Goal: Information Seeking & Learning: Learn about a topic

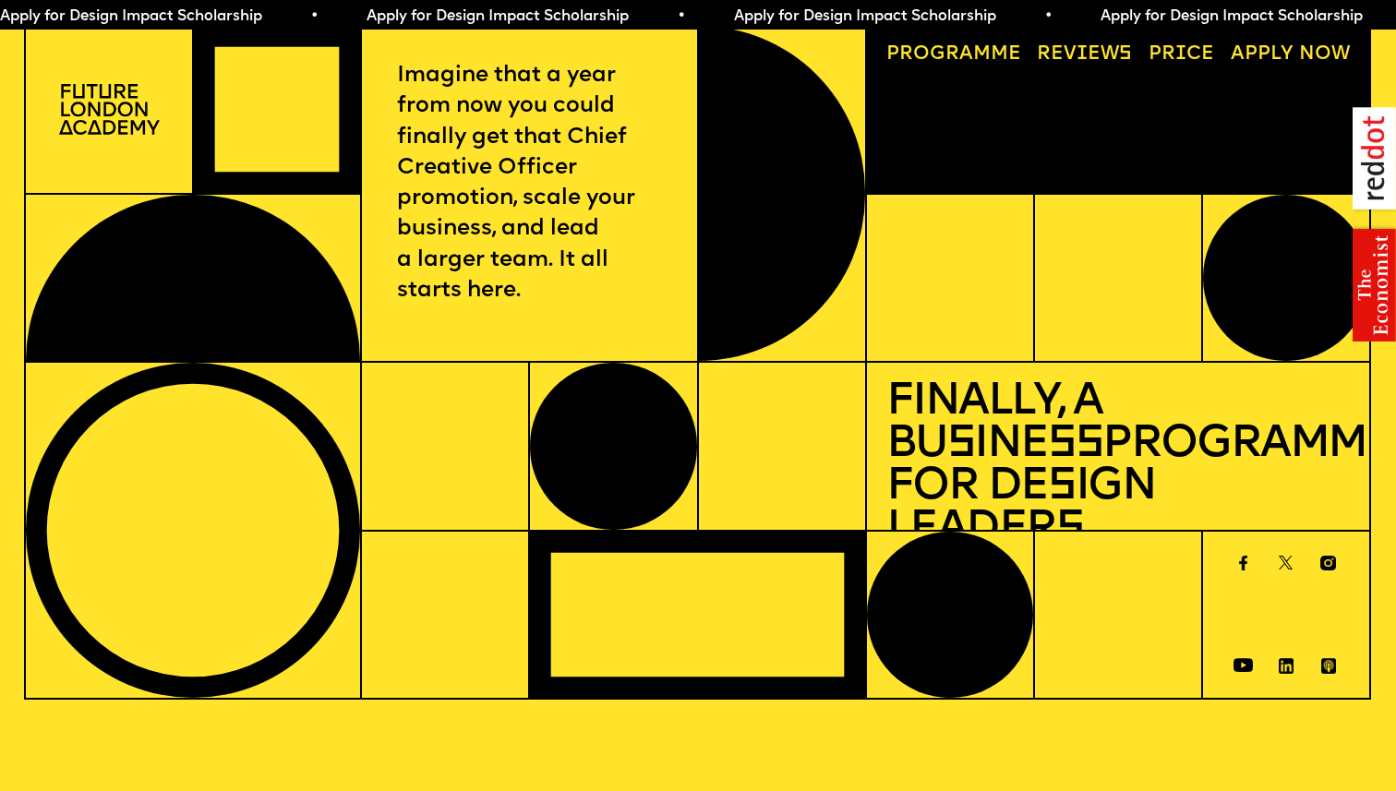
scroll to position [5, 0]
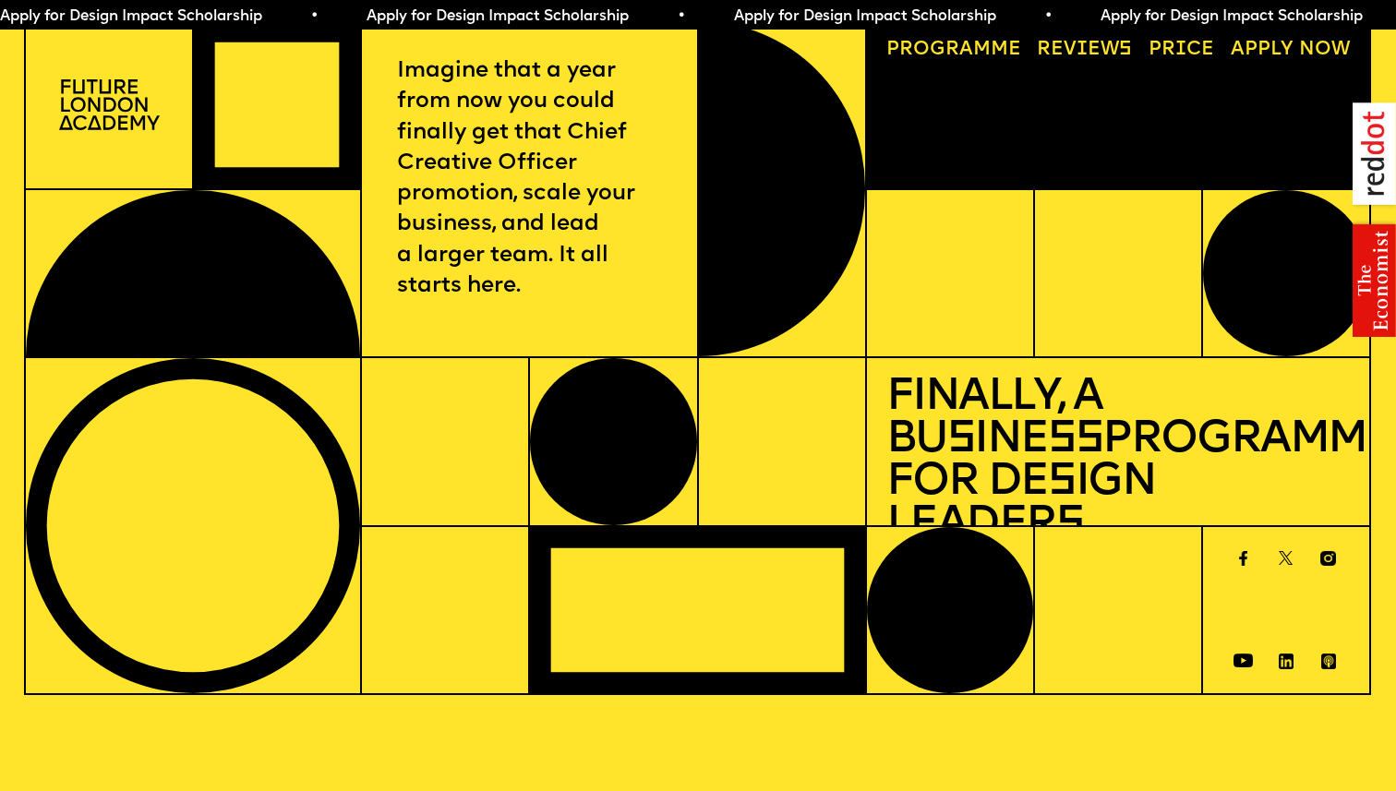
click at [867, 16] on span "Apply for Design Impact Scholarship • Apply for Design Impact Scholarship • App…" at bounding box center [917, 16] width 1834 height 15
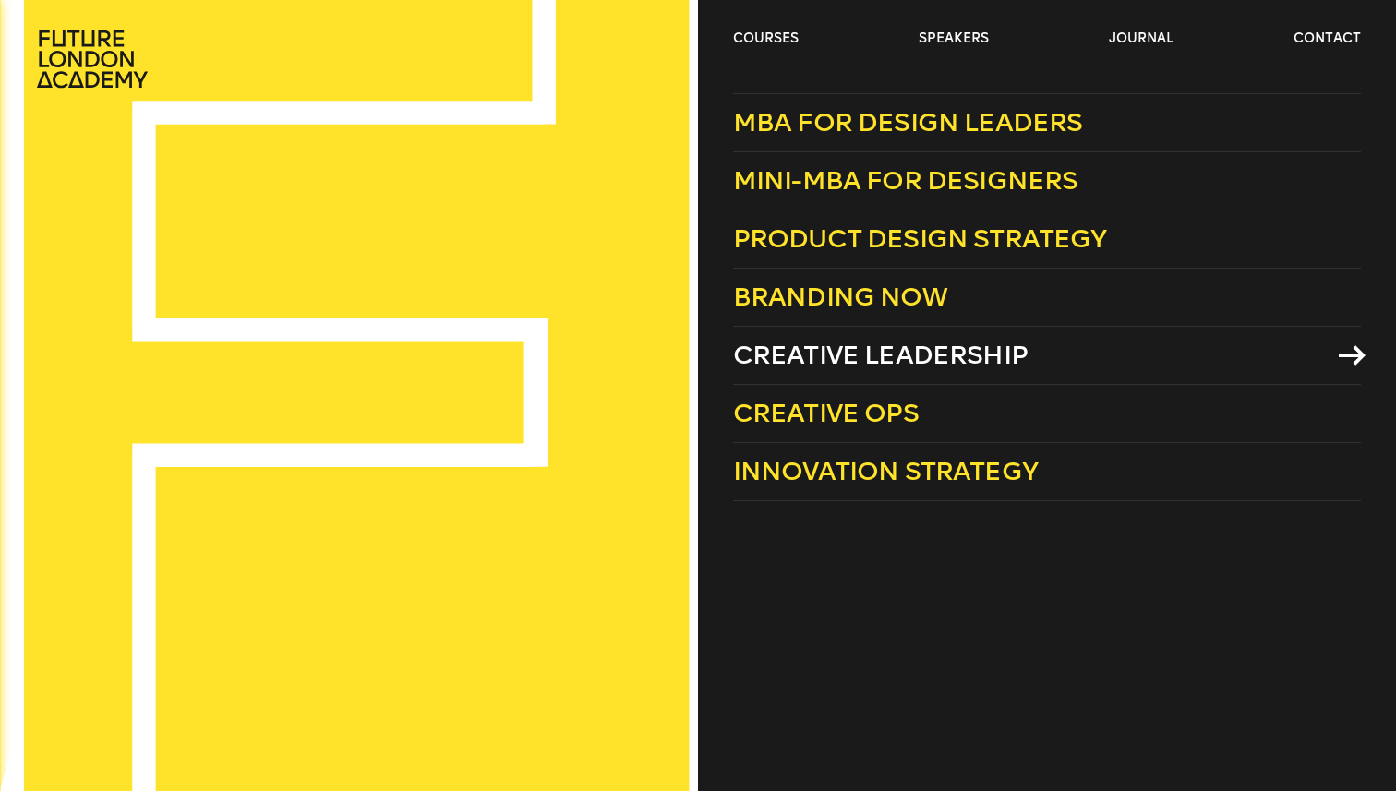
click at [804, 353] on span "Creative Leadership" at bounding box center [880, 355] width 294 height 30
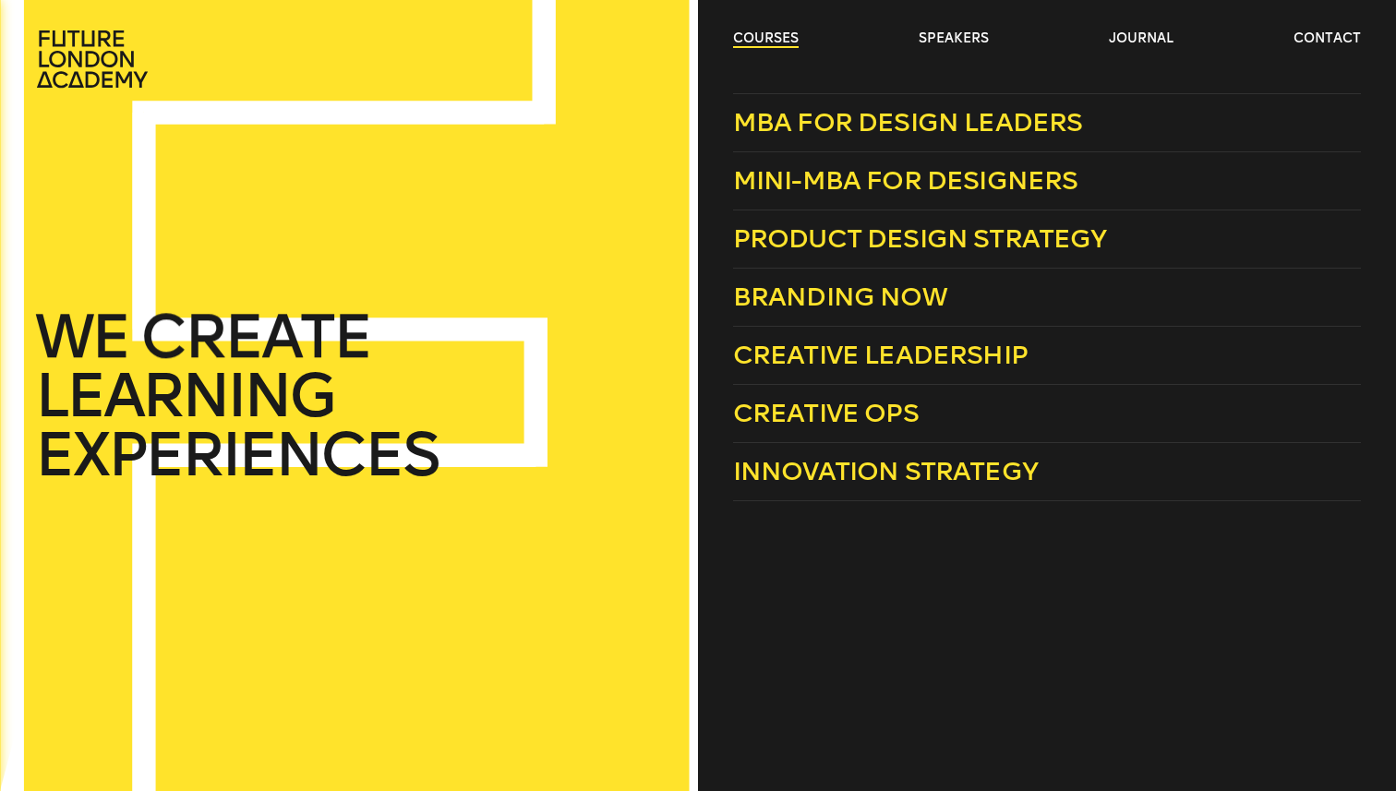
click at [767, 37] on link "courses" at bounding box center [766, 39] width 66 height 18
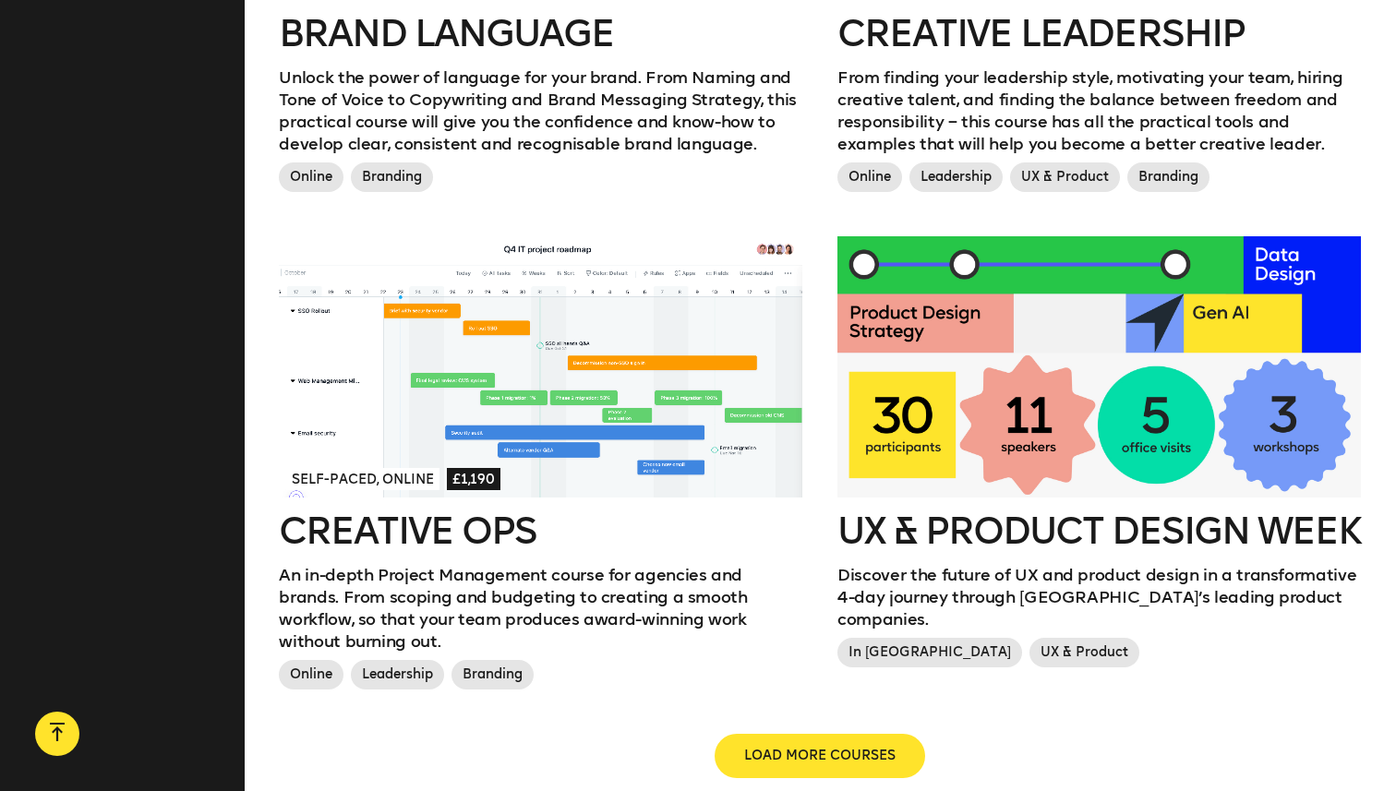
scroll to position [1867, 0]
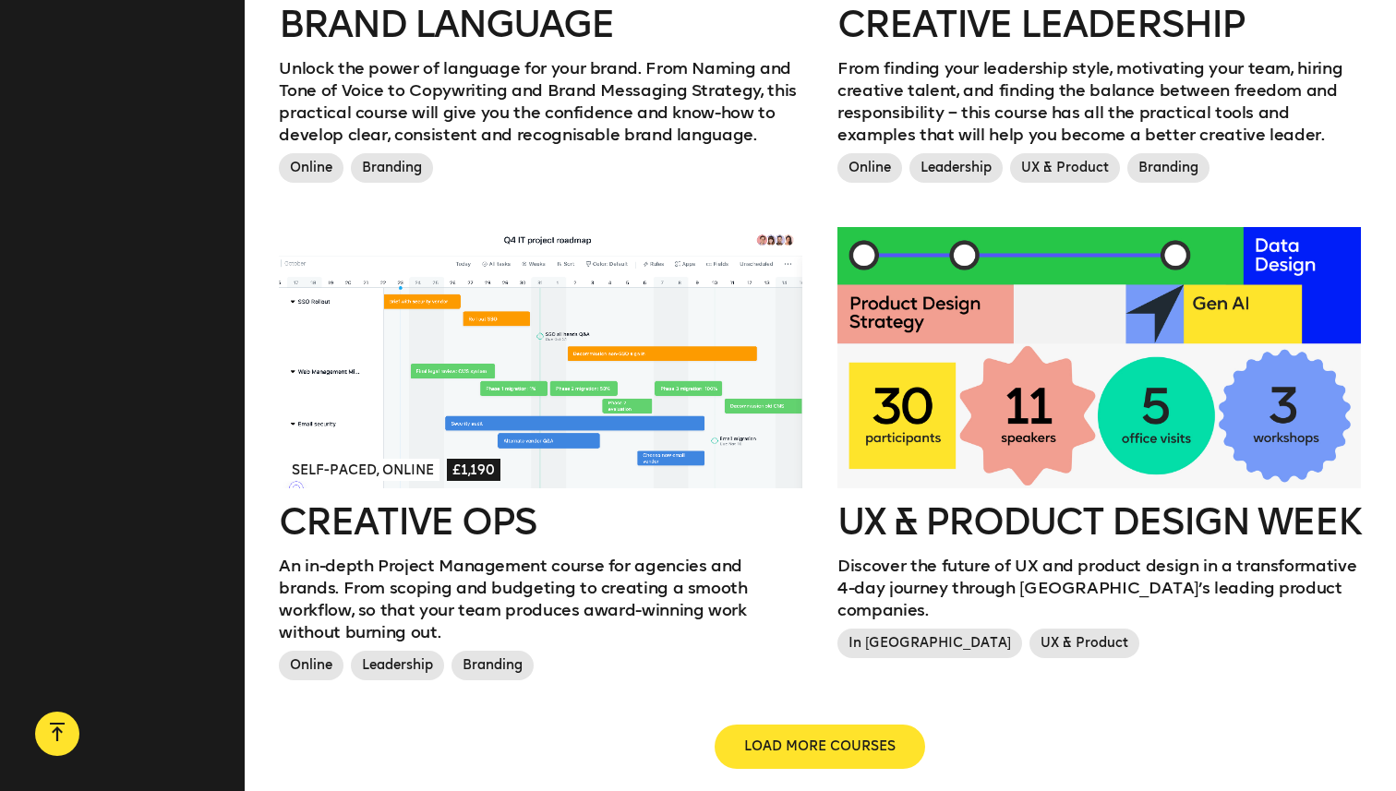
click at [1132, 308] on div at bounding box center [1098, 358] width 523 height 262
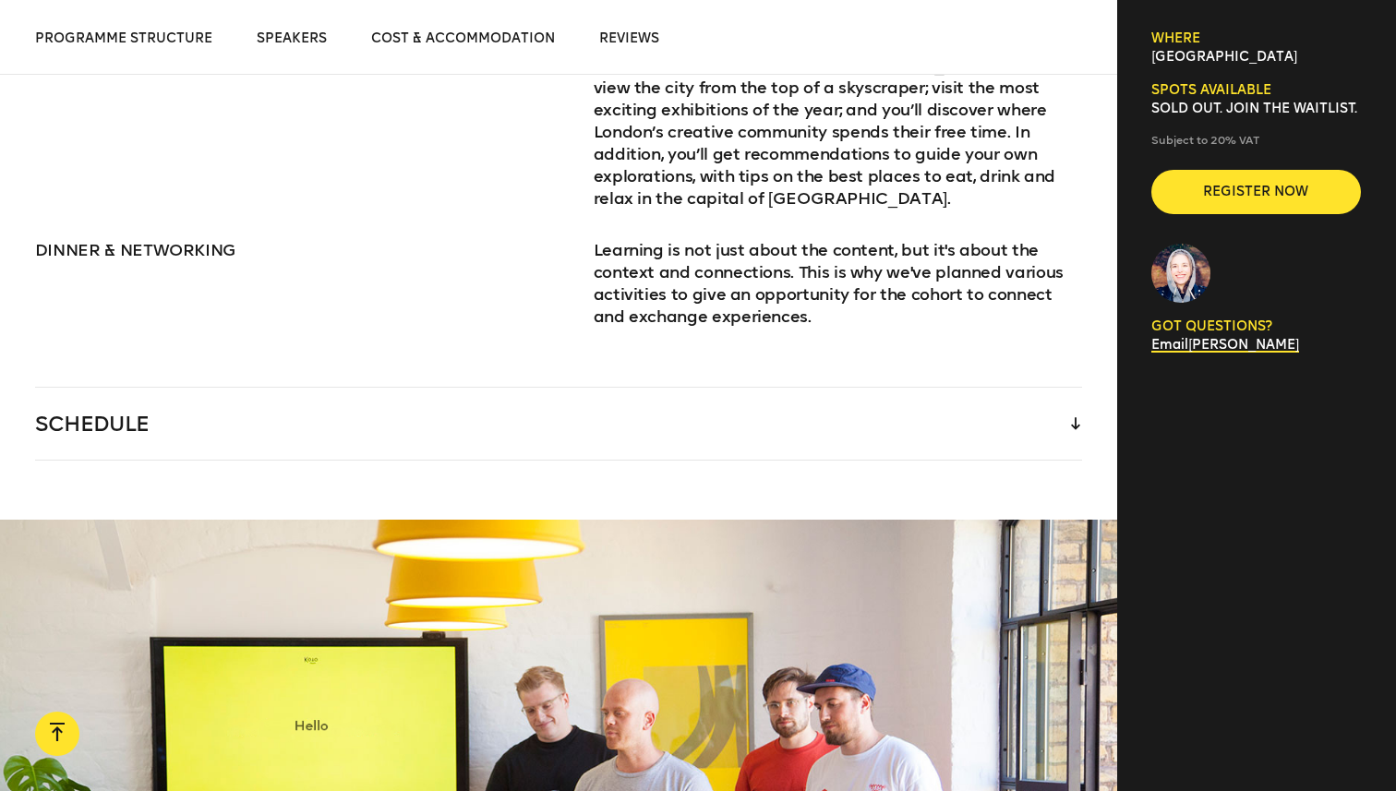
scroll to position [2801, 0]
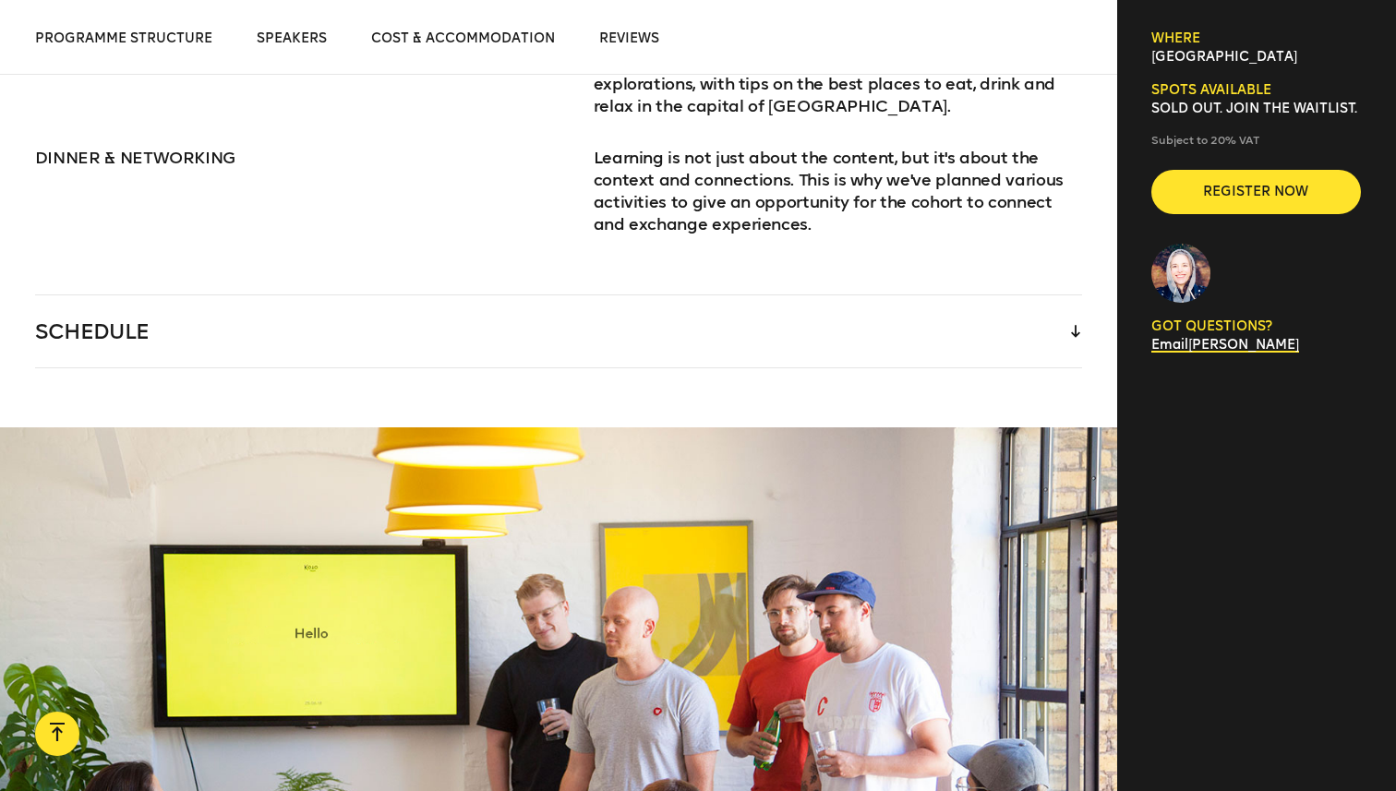
click at [1072, 326] on icon at bounding box center [1075, 332] width 9 height 12
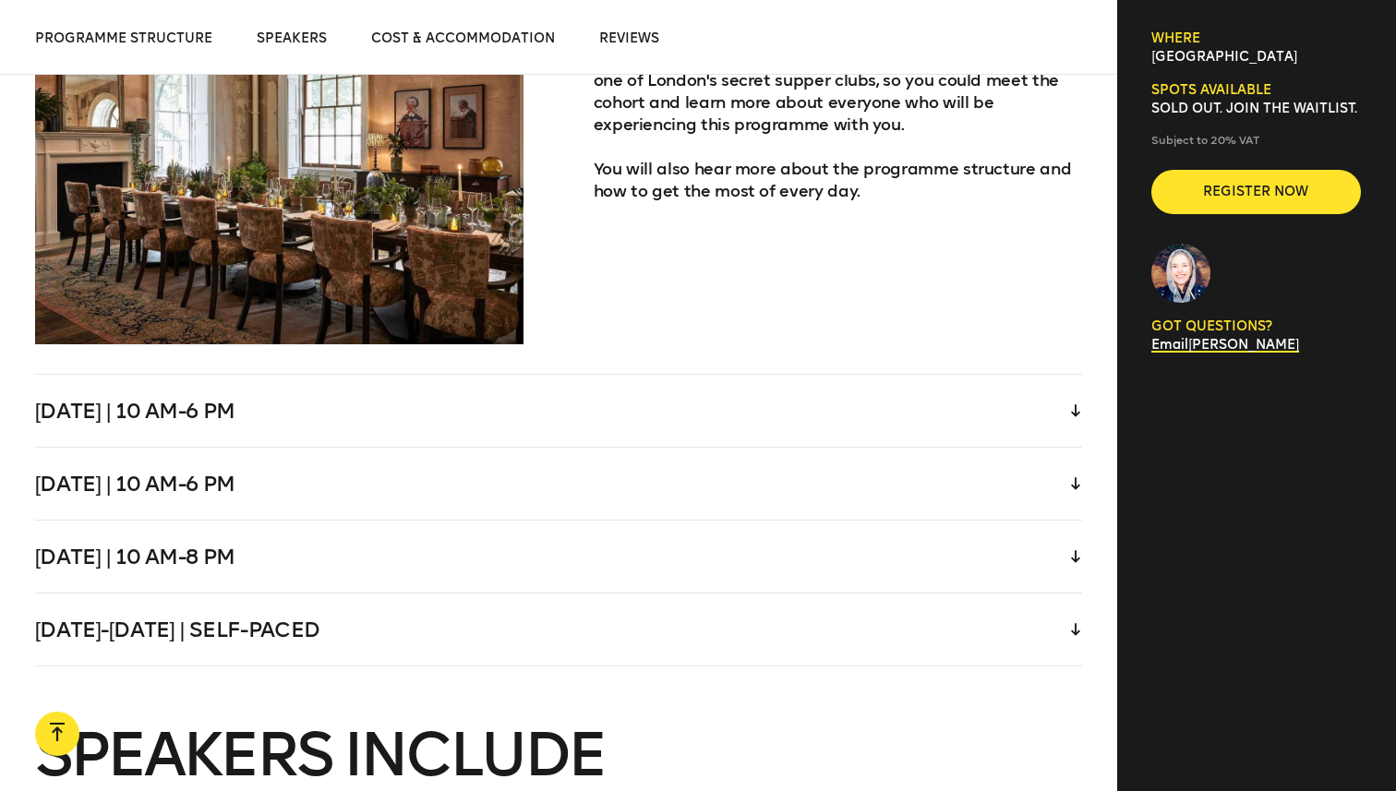
scroll to position [4143, 0]
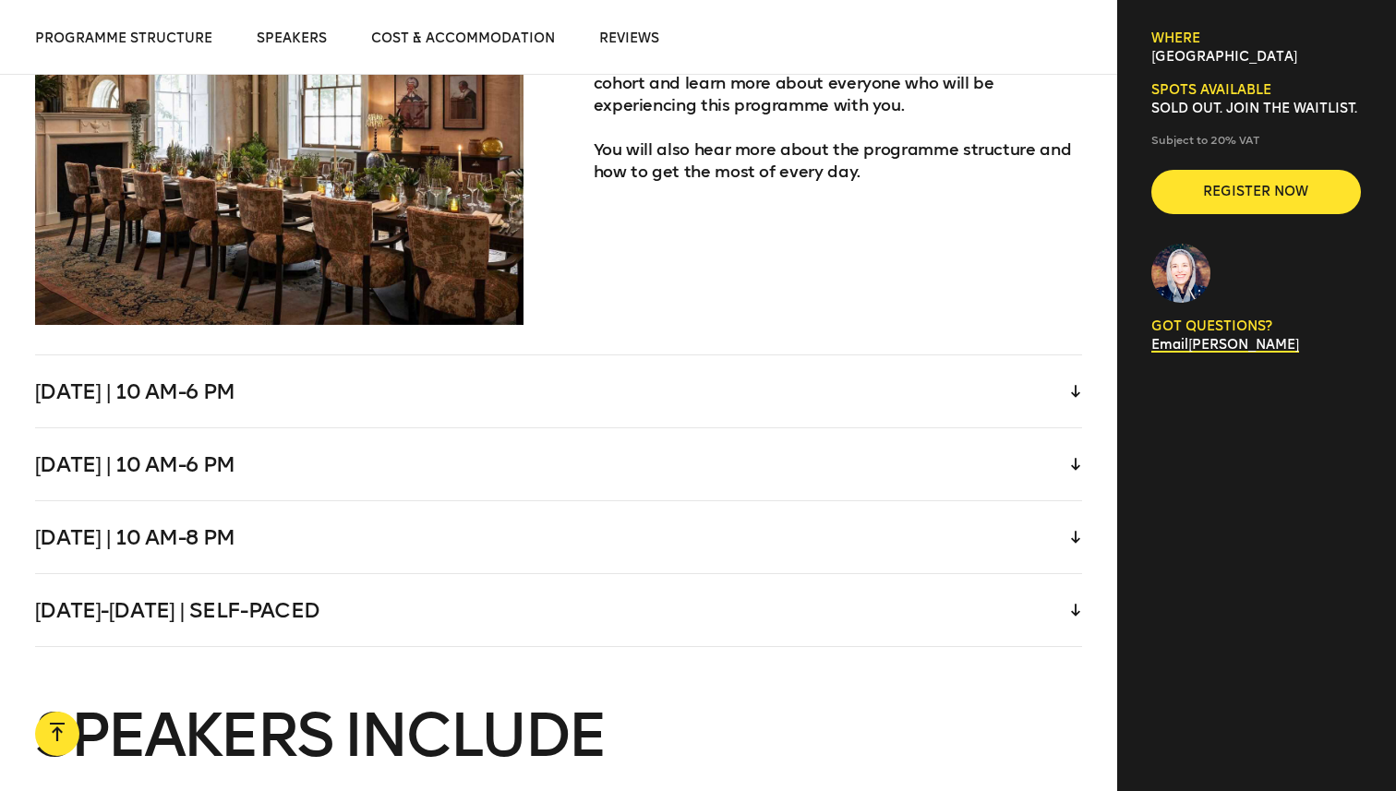
click at [877, 391] on div "Wednesday | 10 am-6 pm" at bounding box center [558, 391] width 1047 height 72
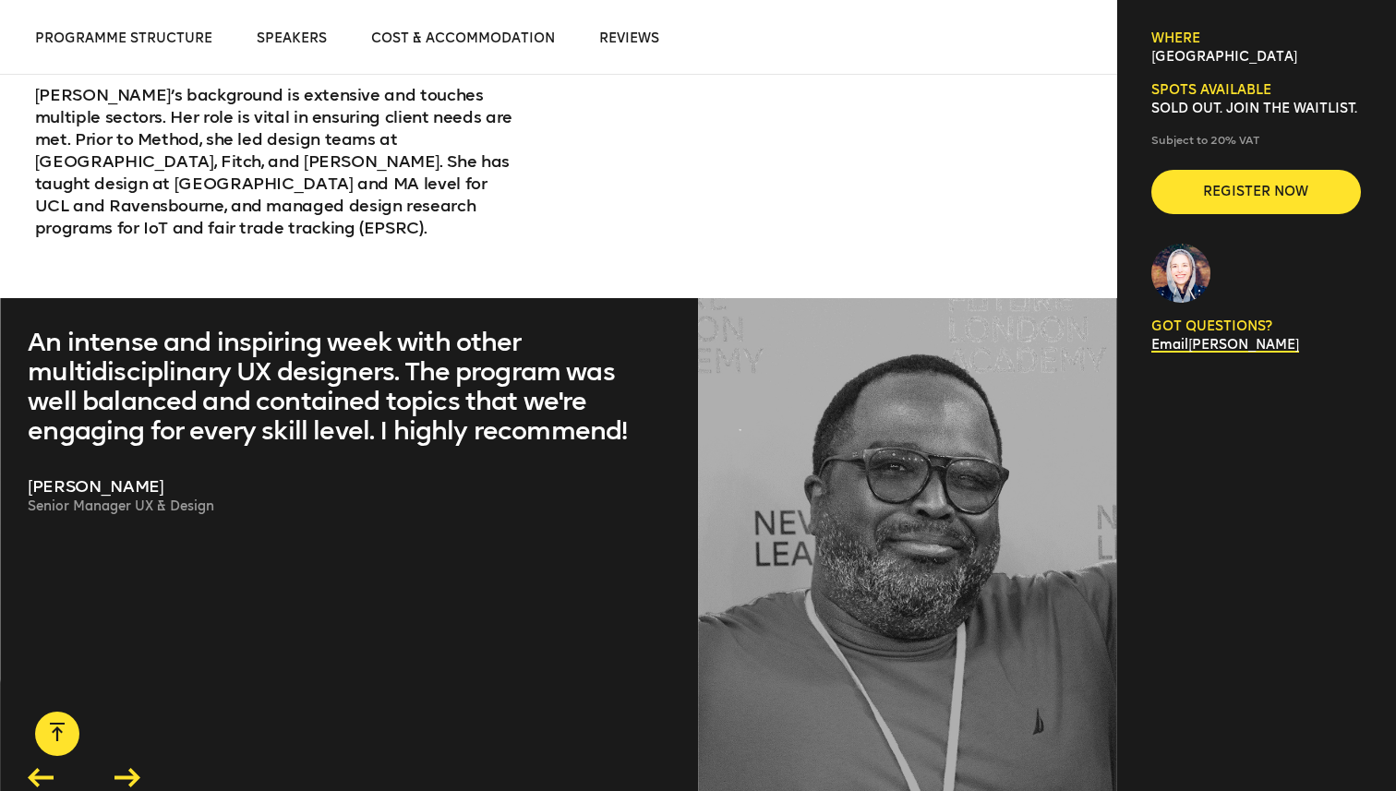
scroll to position [6801, 0]
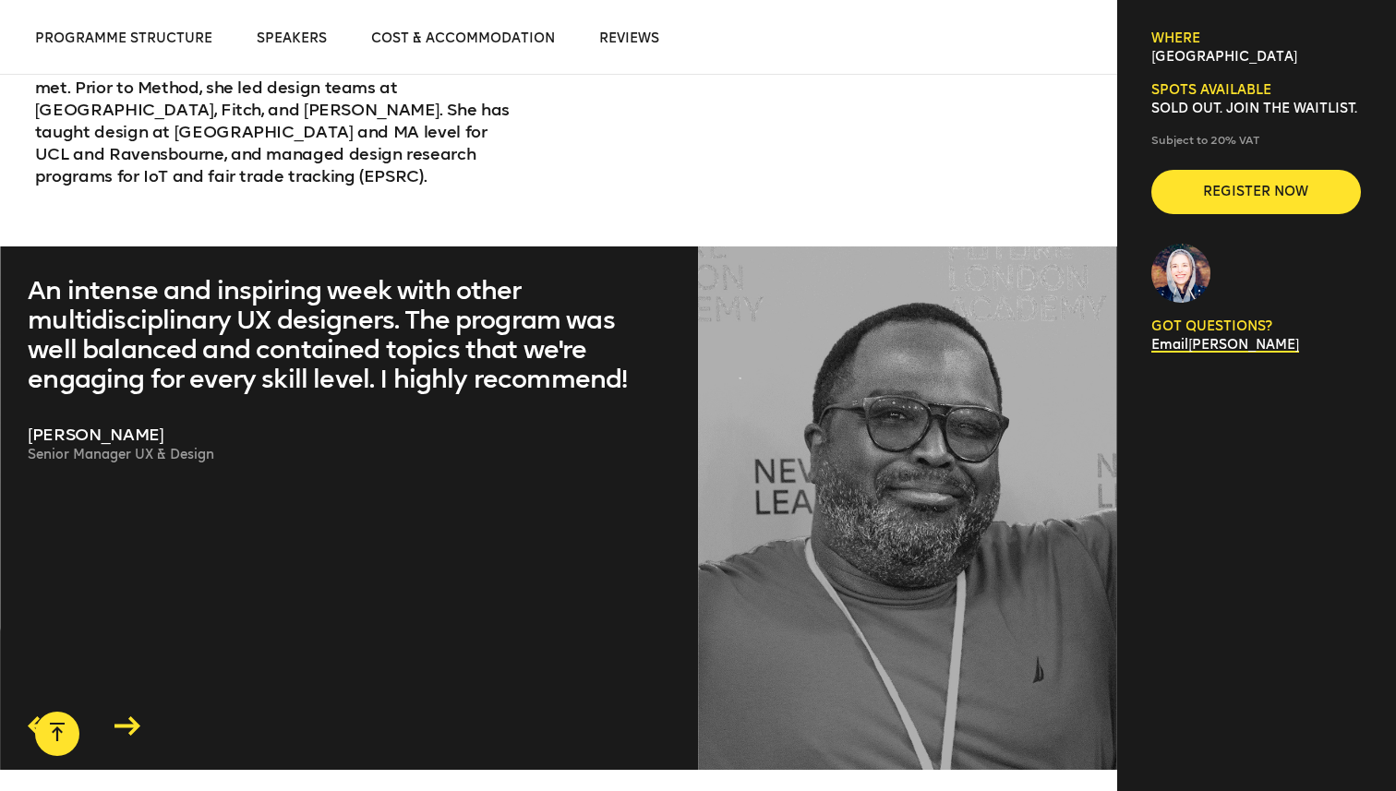
click at [802, 367] on div at bounding box center [907, 507] width 419 height 523
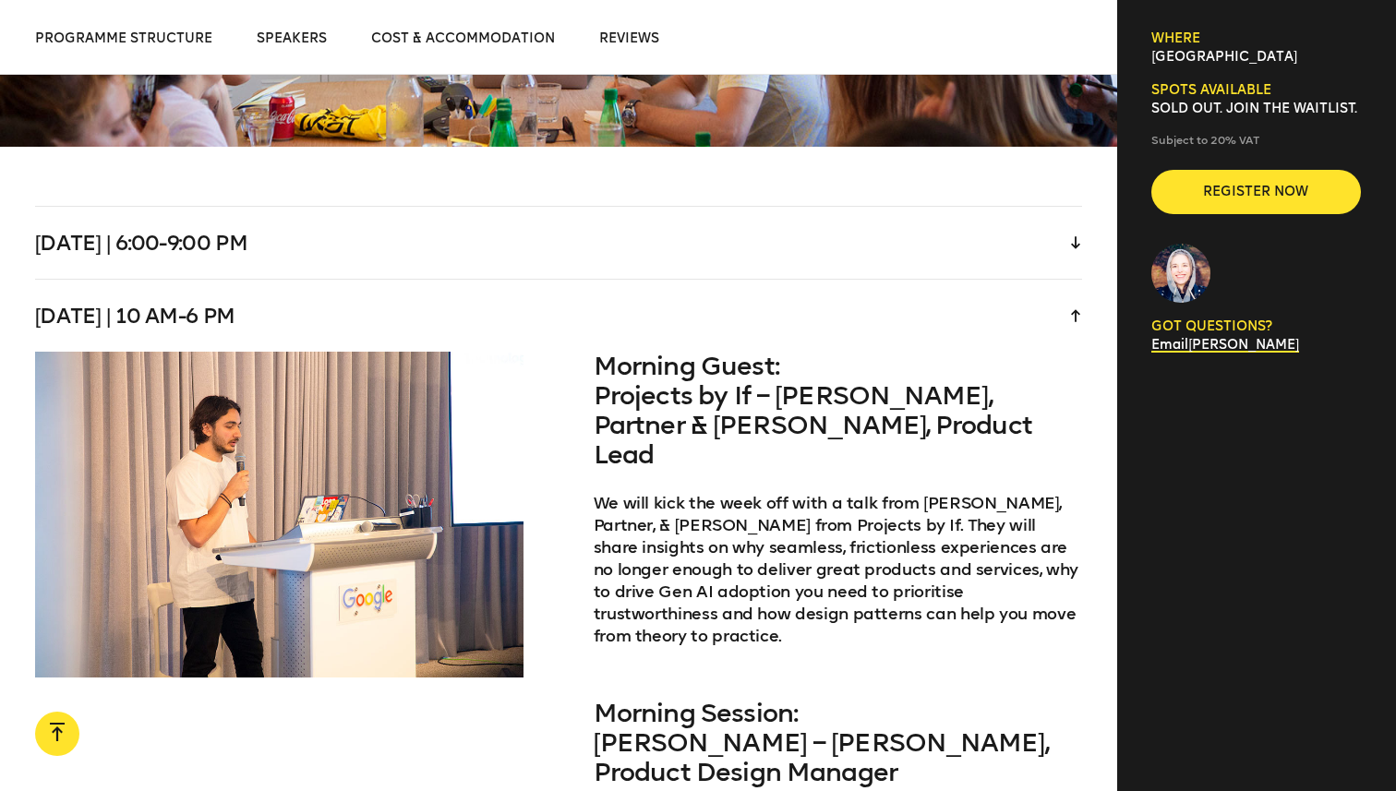
scroll to position [3834, 0]
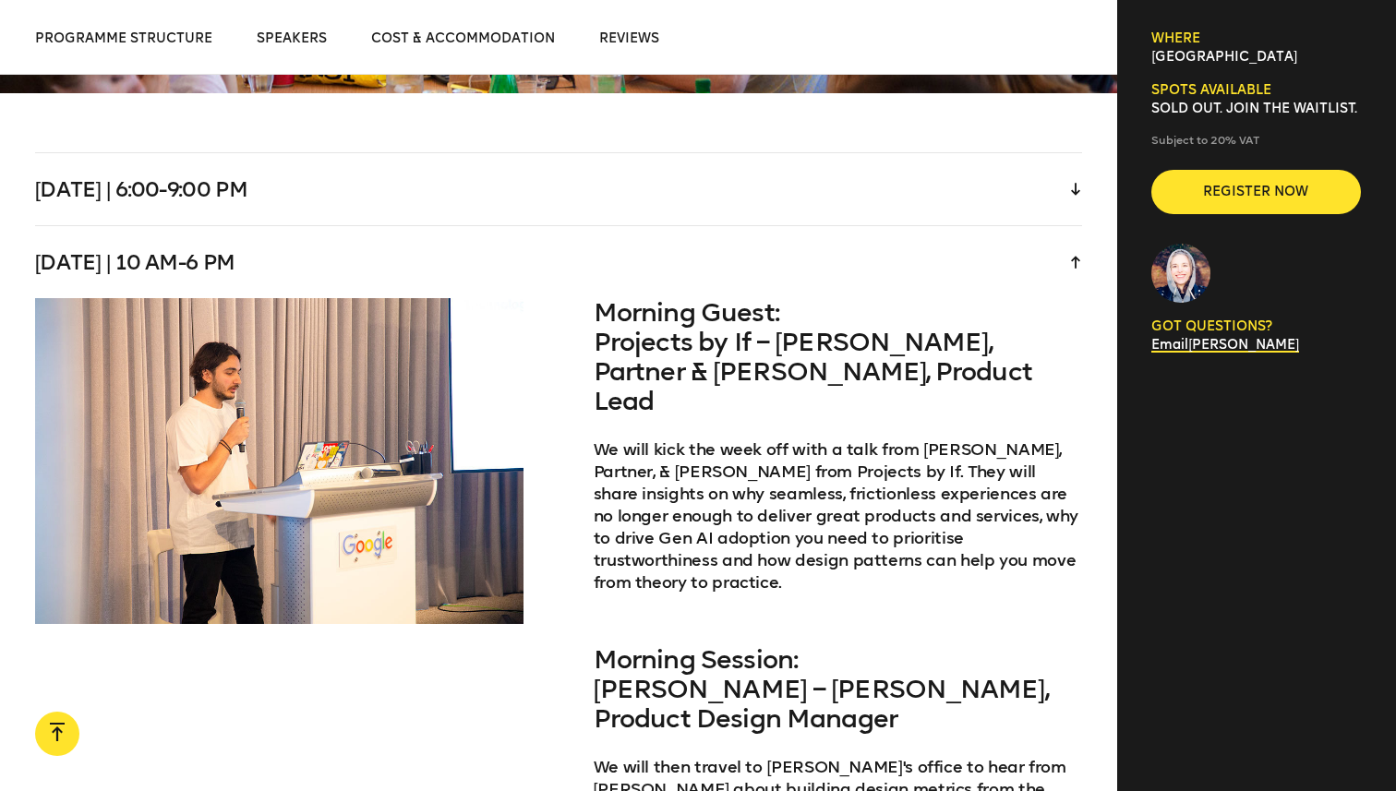
click at [1065, 170] on div "Tuesday | 6:00-9:00 pm" at bounding box center [558, 189] width 1047 height 72
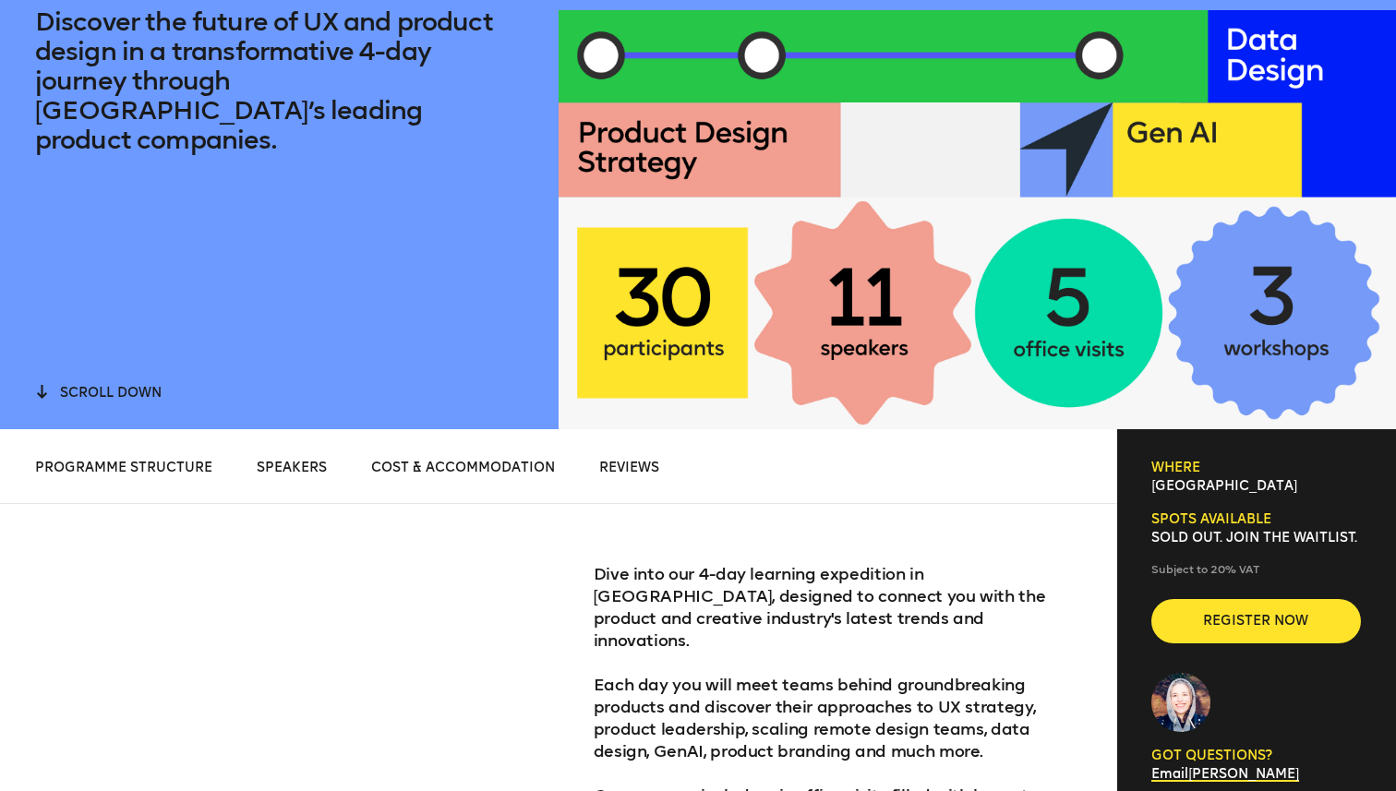
scroll to position [376, 0]
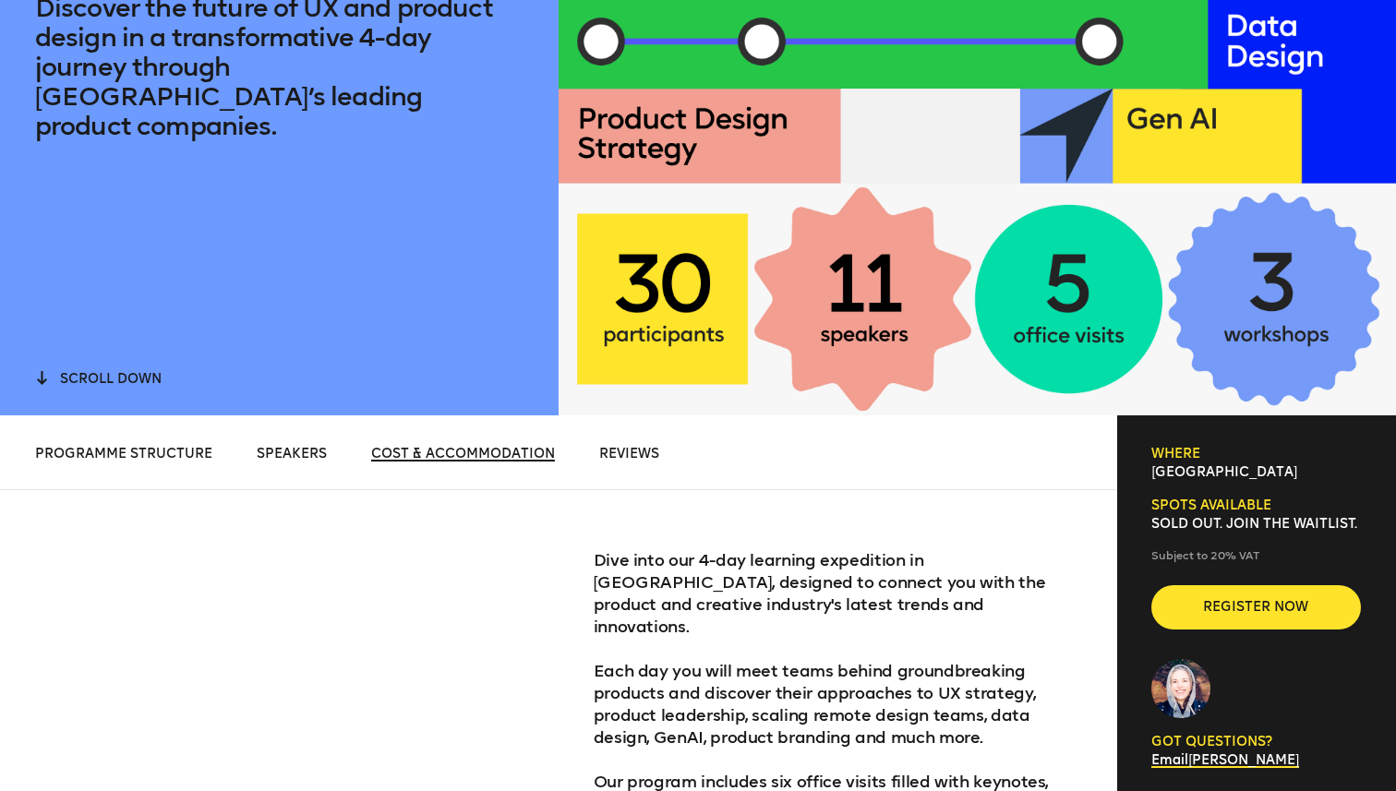
click at [471, 450] on span "Cost & Accommodation" at bounding box center [463, 454] width 184 height 16
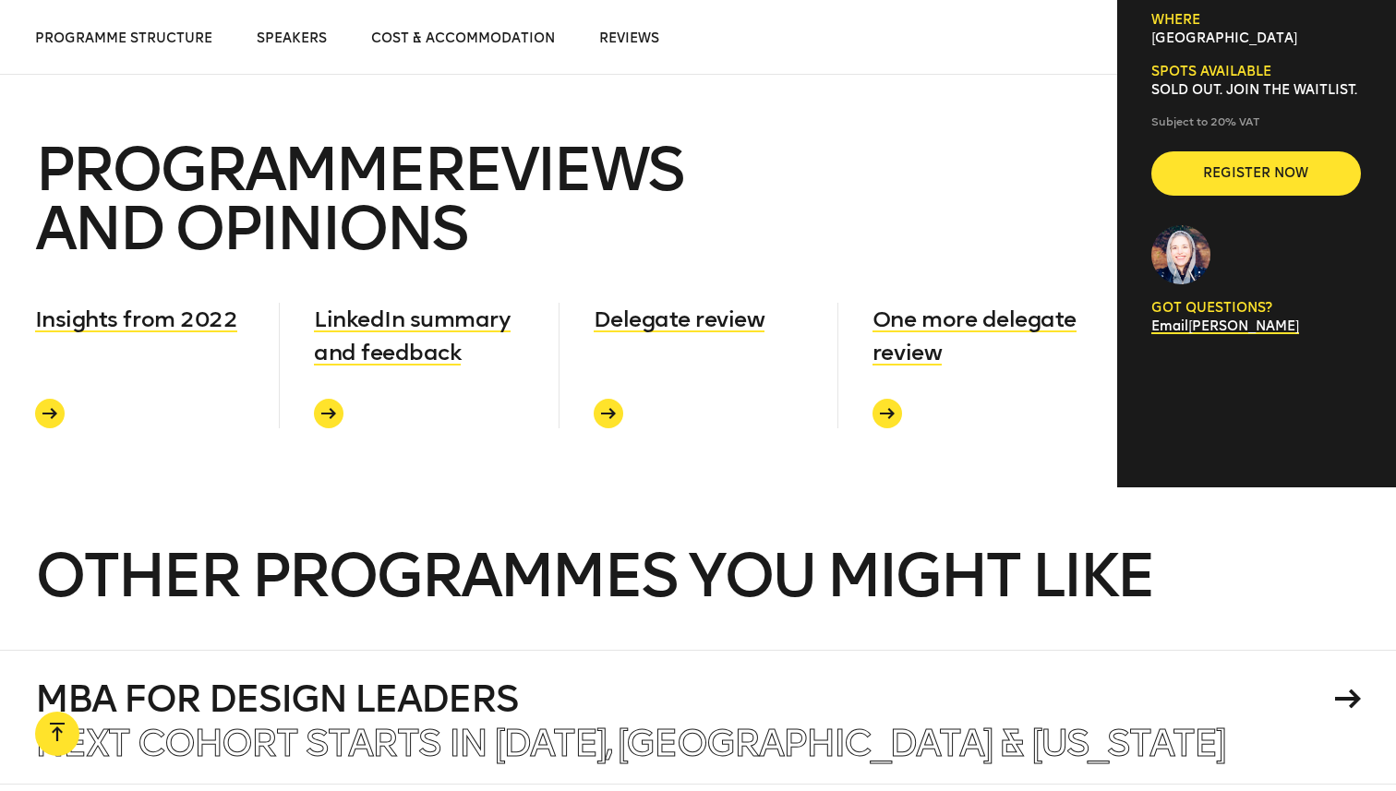
scroll to position [7255, 0]
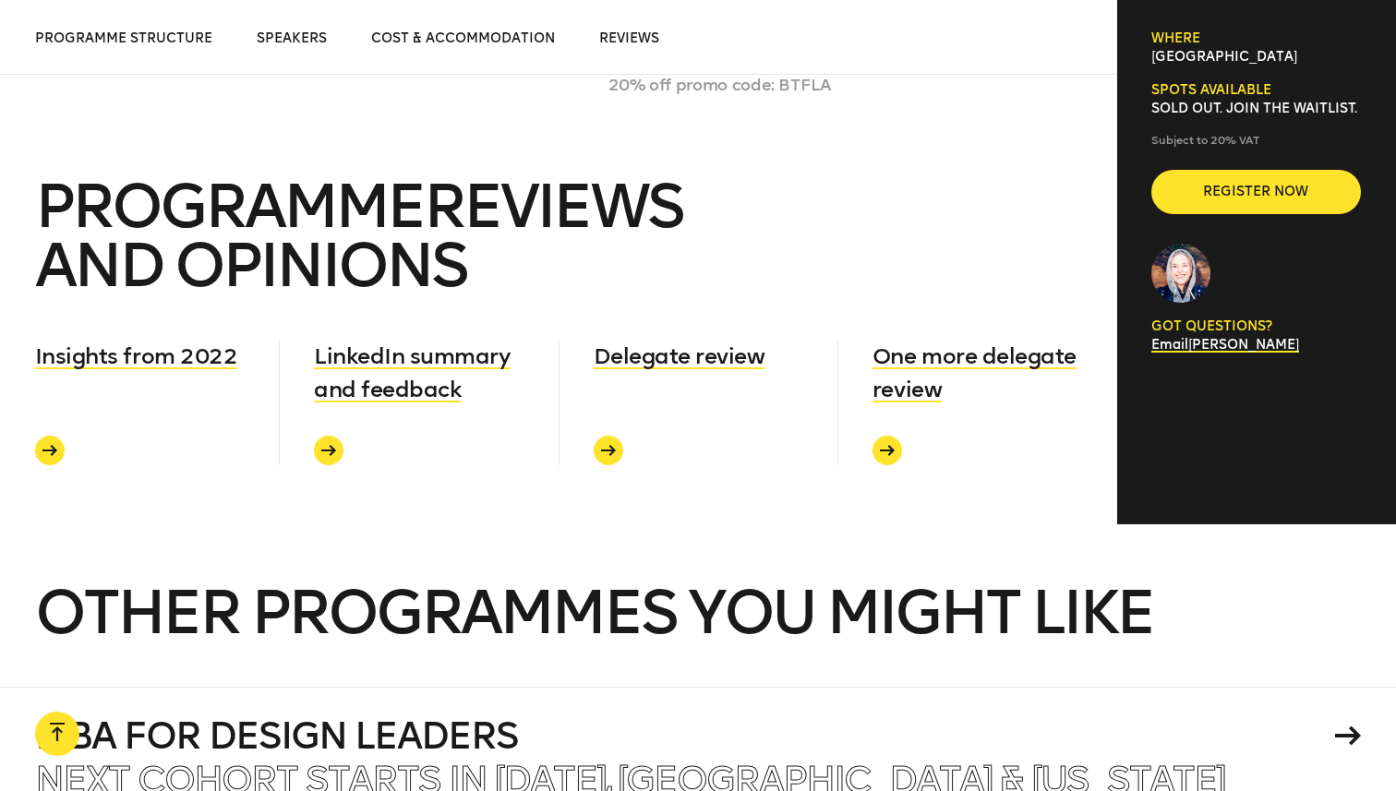
click at [793, 198] on section "PROGRAMME reviews and opinions Insights from 2022 LinkedIn summary and feedback…" at bounding box center [558, 321] width 1117 height 288
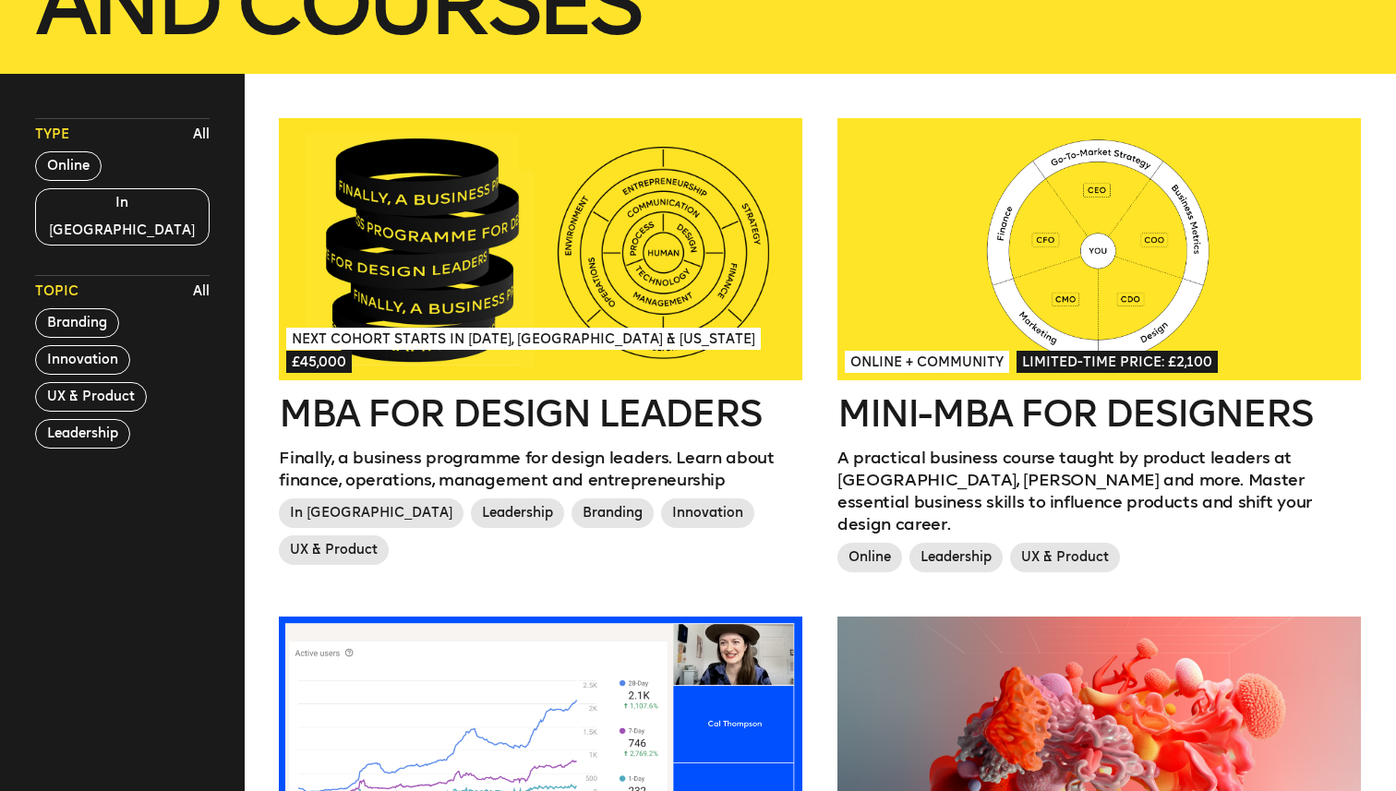
scroll to position [365, 0]
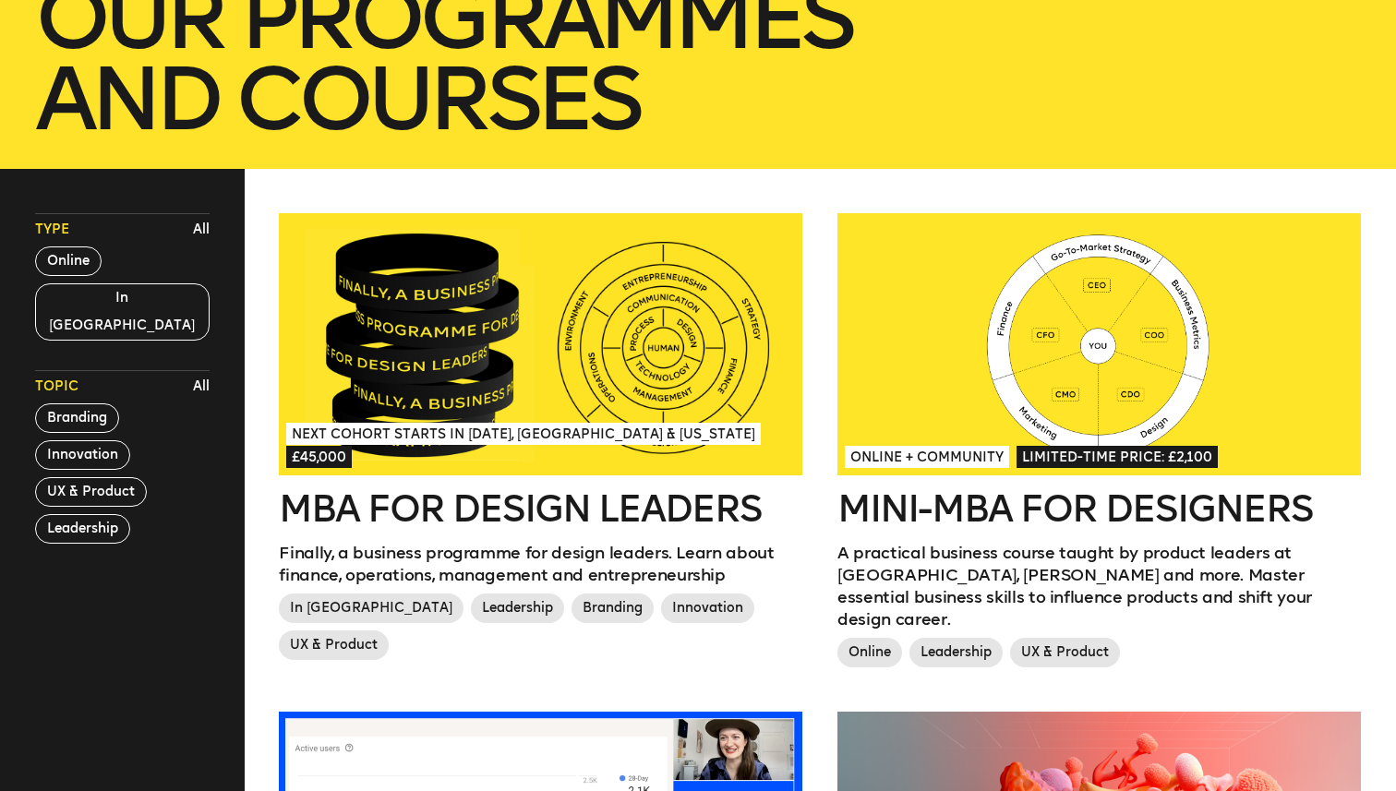
click at [1000, 374] on div at bounding box center [1098, 344] width 523 height 262
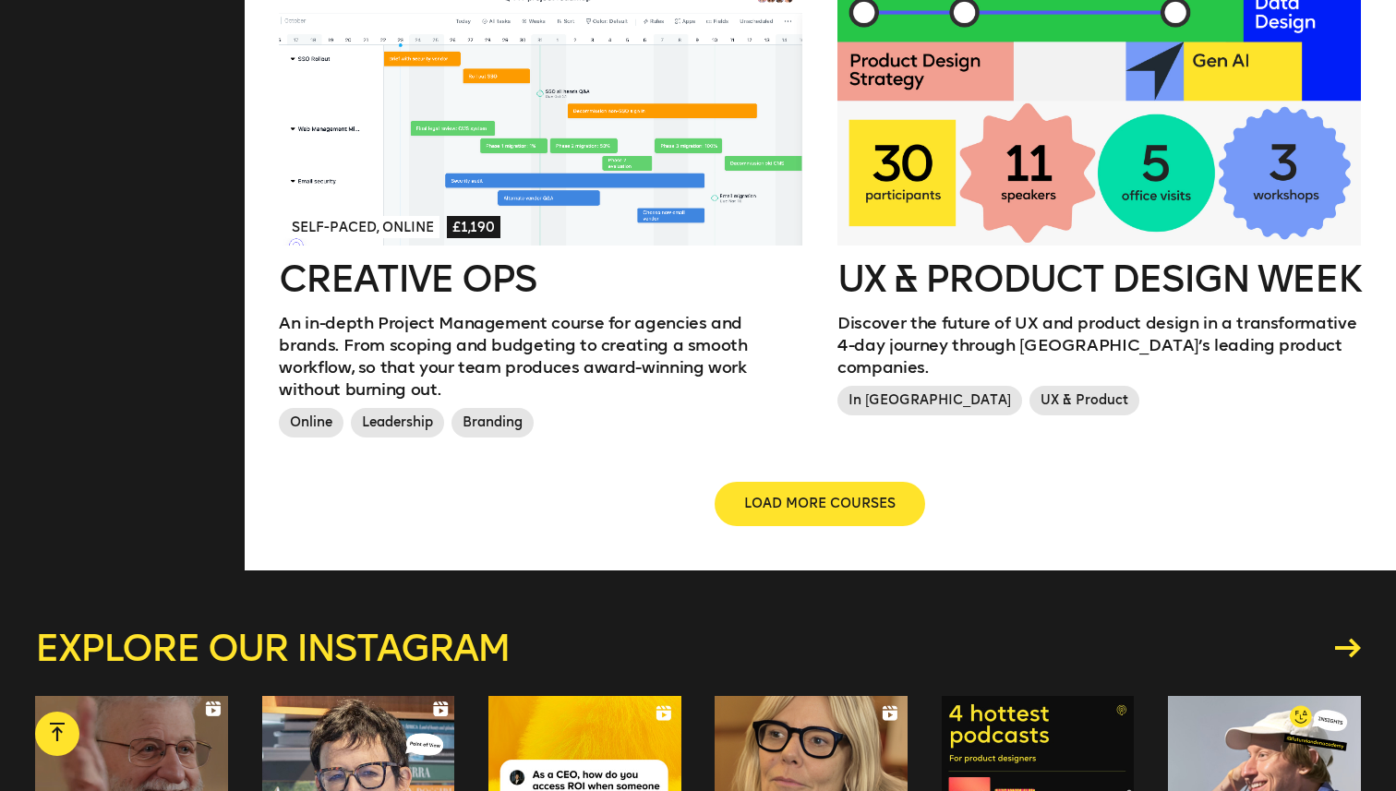
scroll to position [2165, 0]
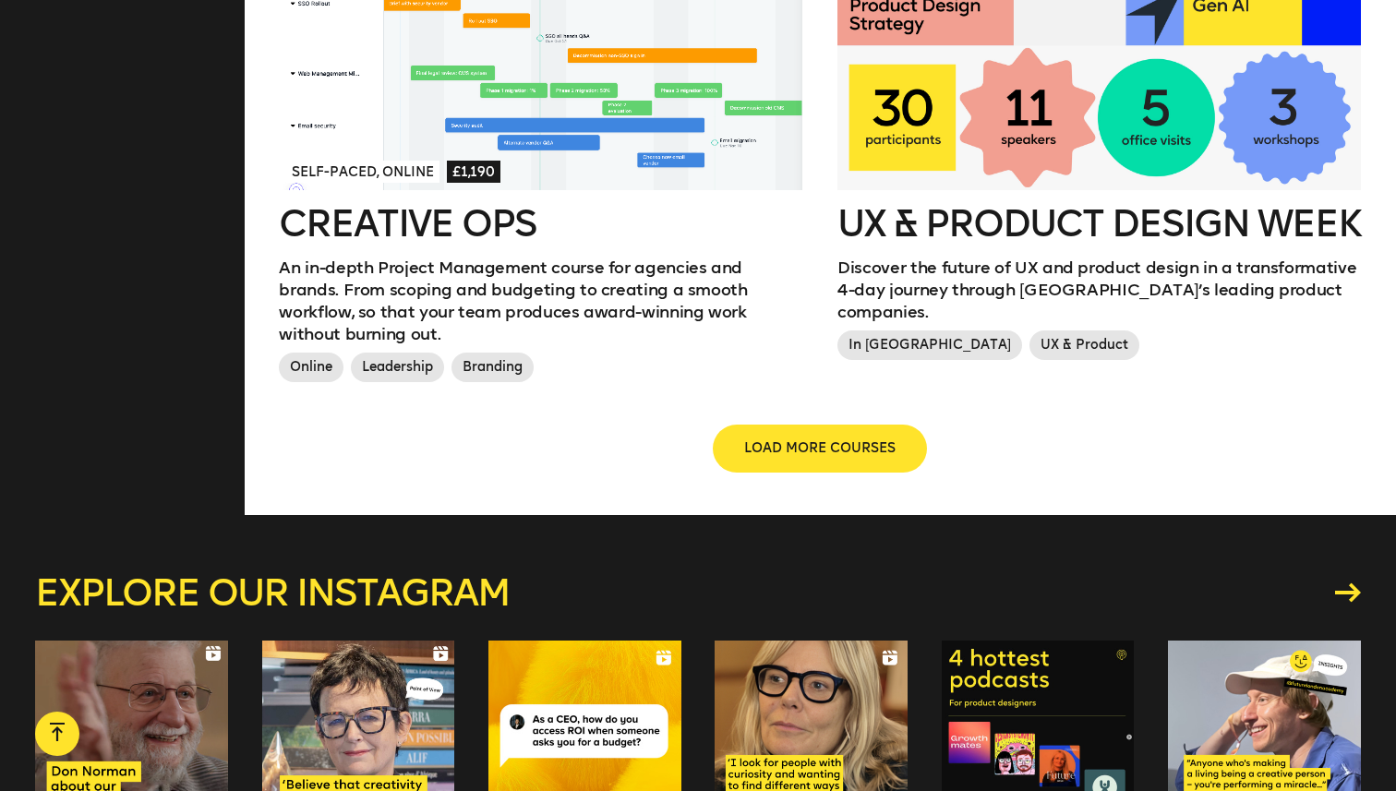
click at [807, 439] on span "LOAD MORE COURSES" at bounding box center [819, 448] width 151 height 18
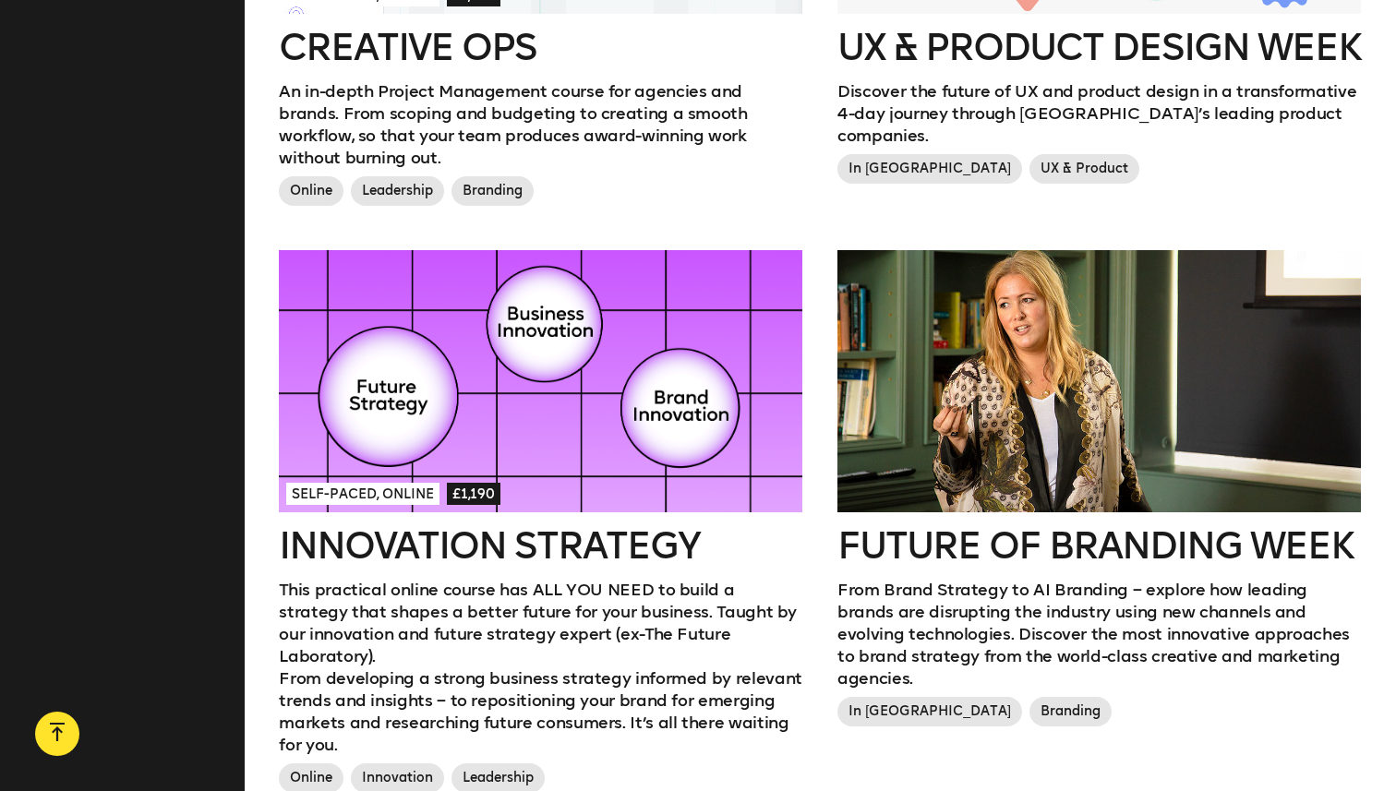
scroll to position [2296, 0]
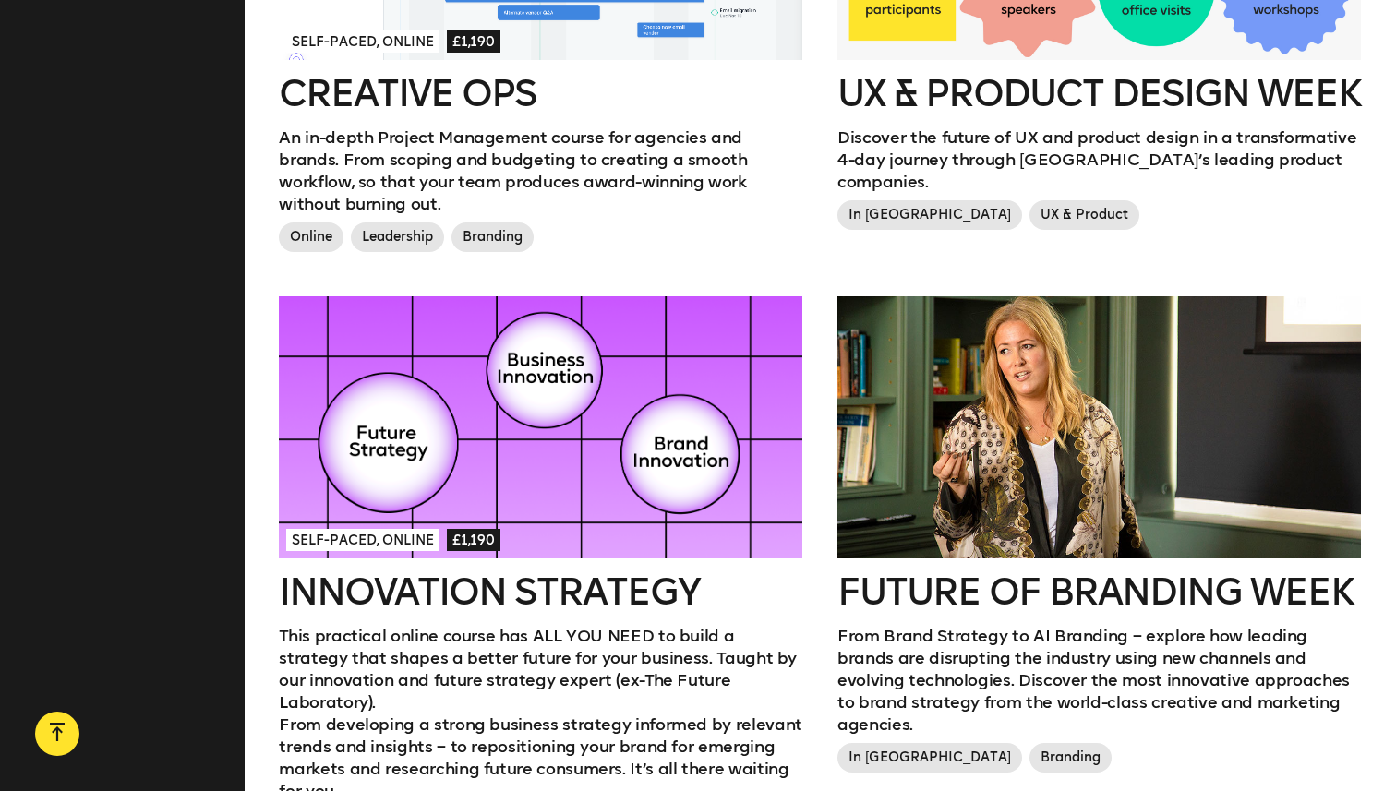
click at [530, 388] on div at bounding box center [540, 427] width 523 height 262
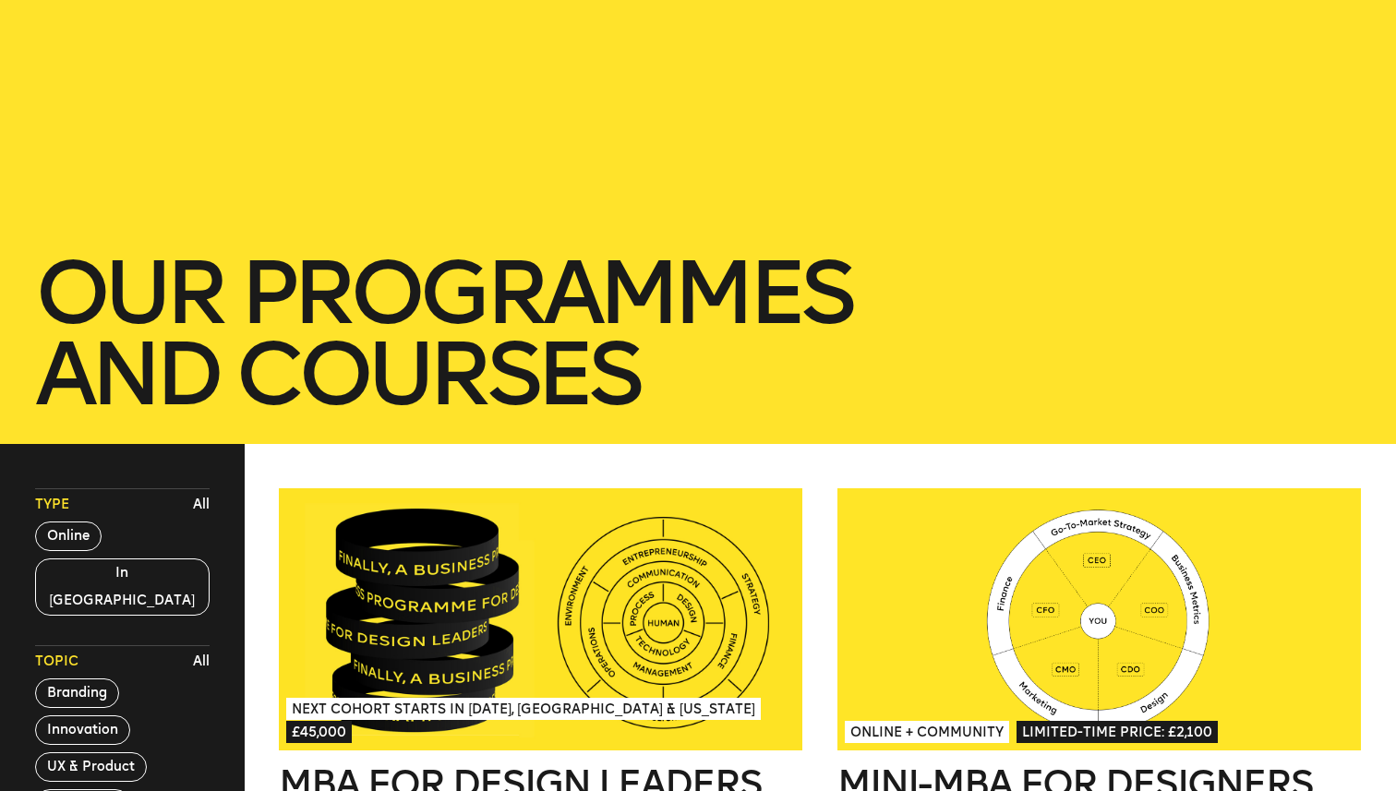
scroll to position [0, 0]
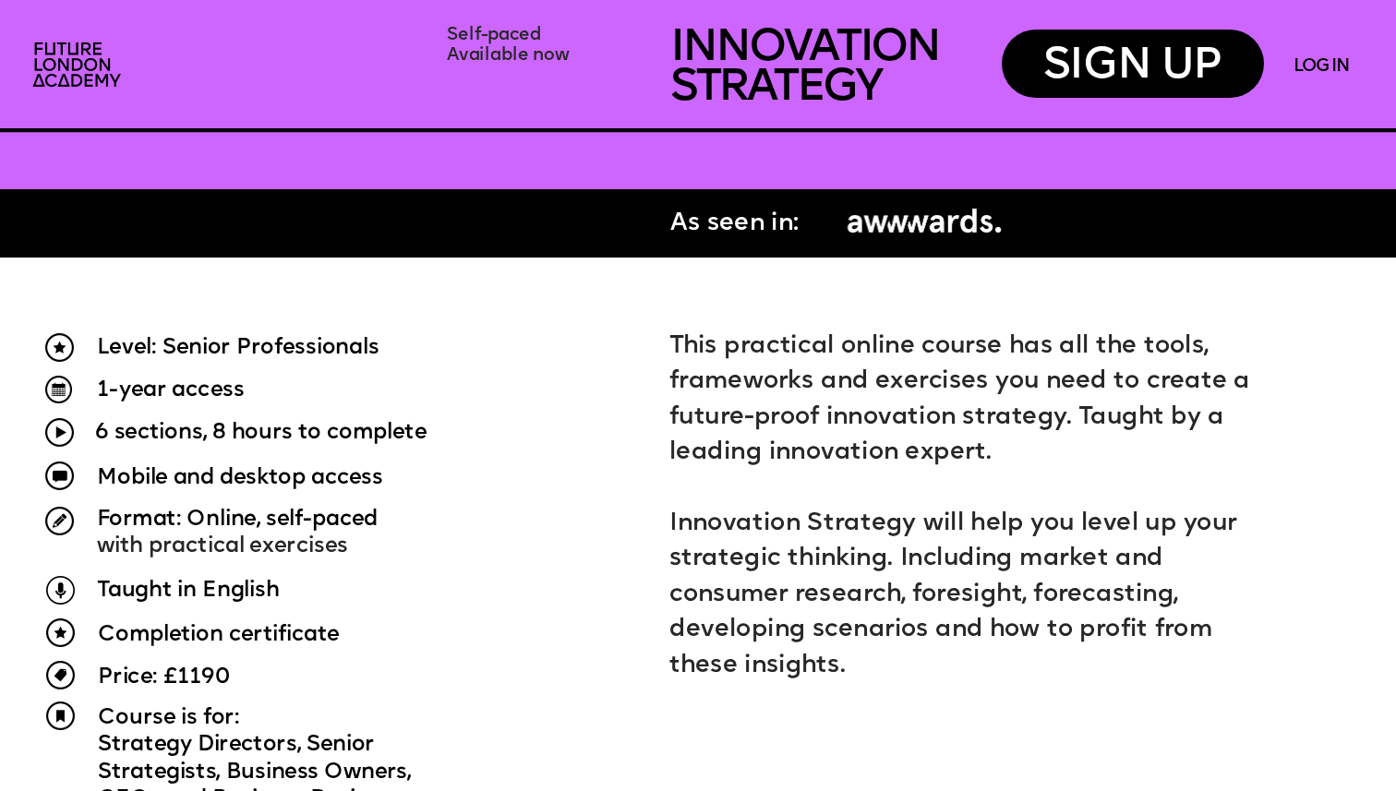
scroll to position [1134, 0]
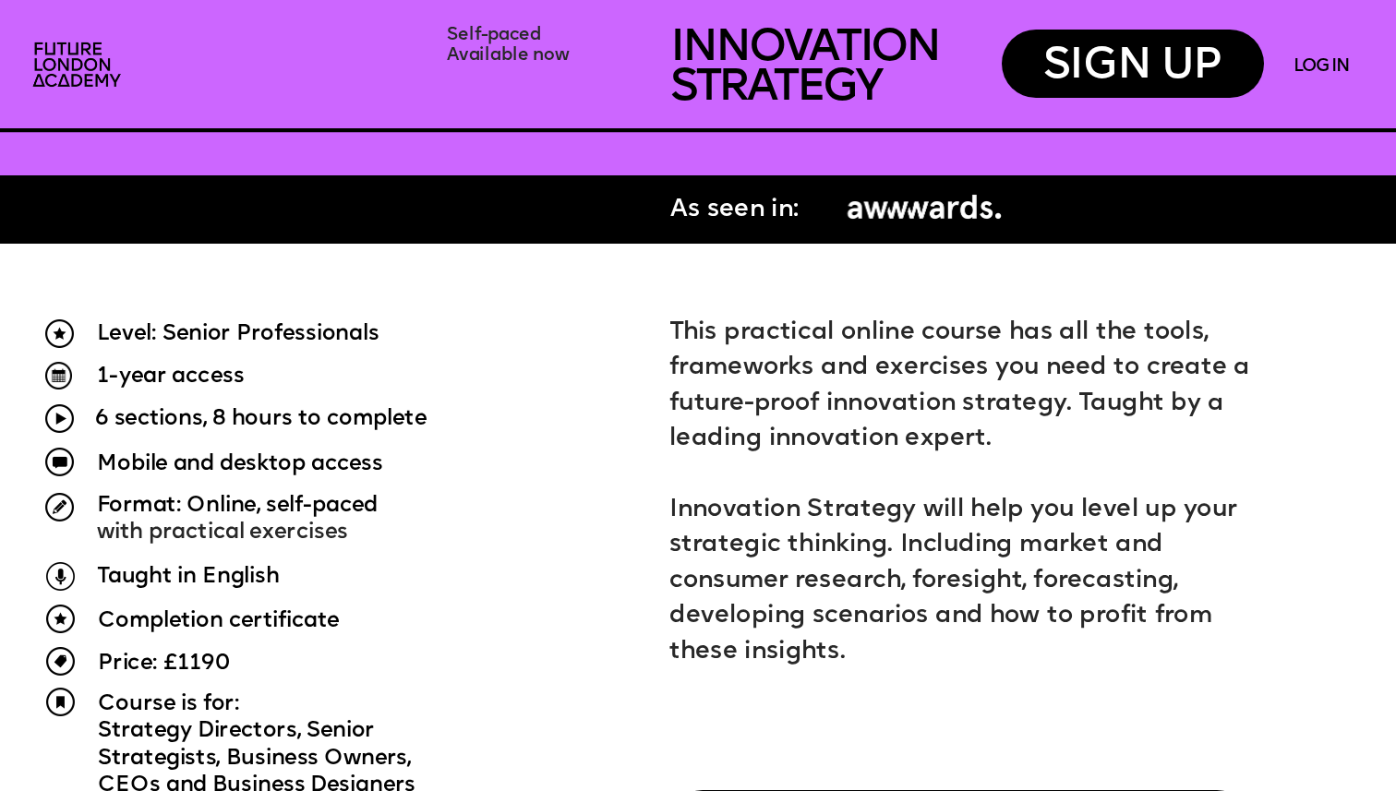
click at [883, 212] on img at bounding box center [924, 209] width 174 height 41
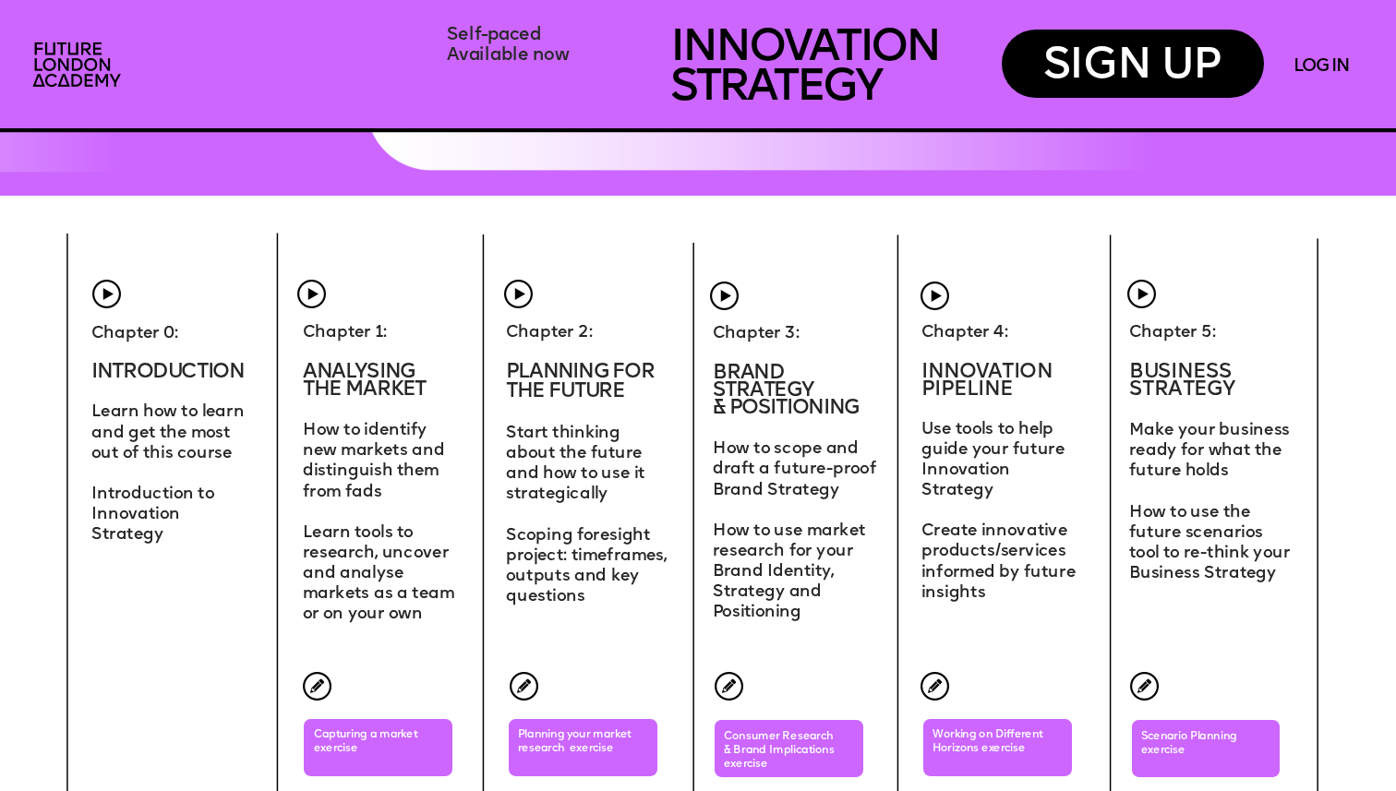
scroll to position [5975, 0]
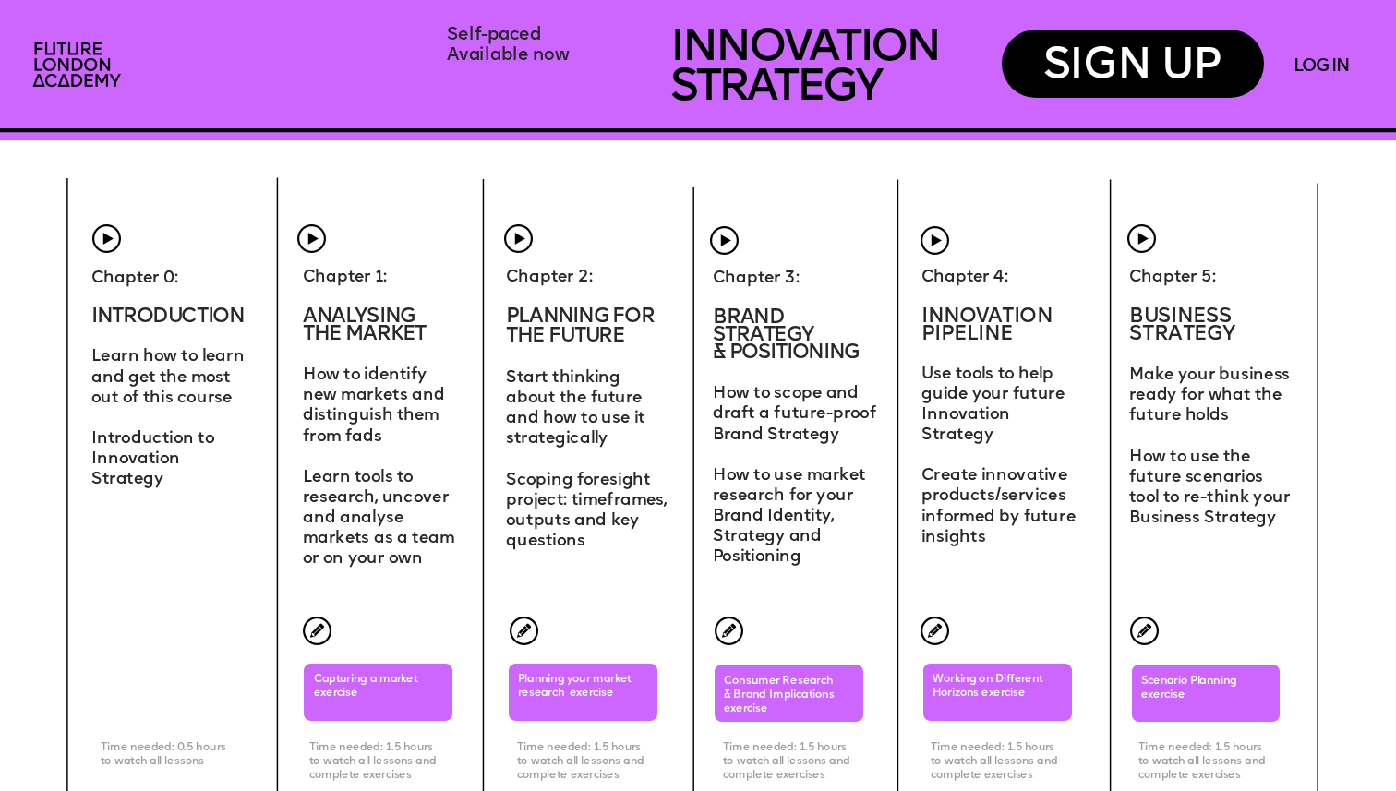
click at [509, 523] on span "Scoping foresight project: timeframes, outputs and key questions" at bounding box center [588, 512] width 165 height 78
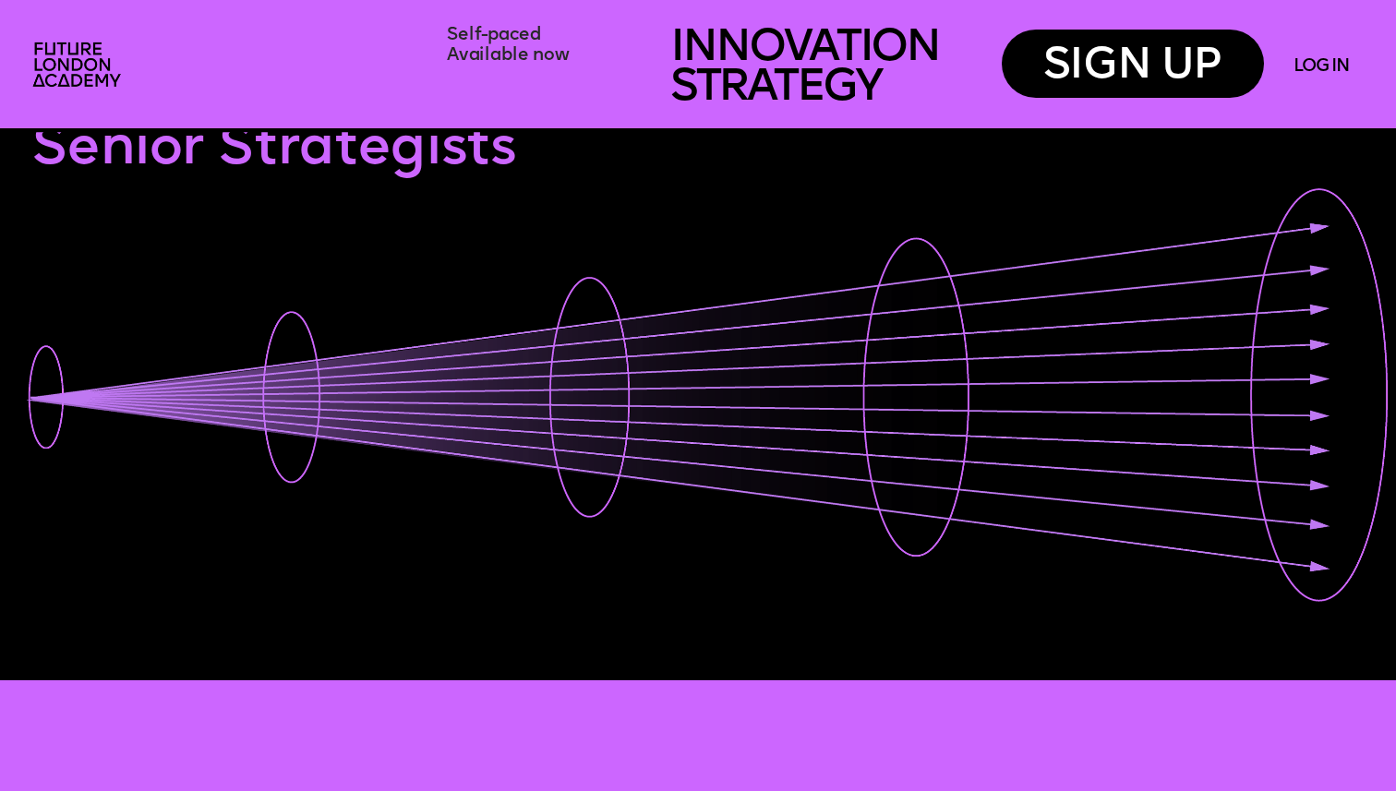
scroll to position [0, 0]
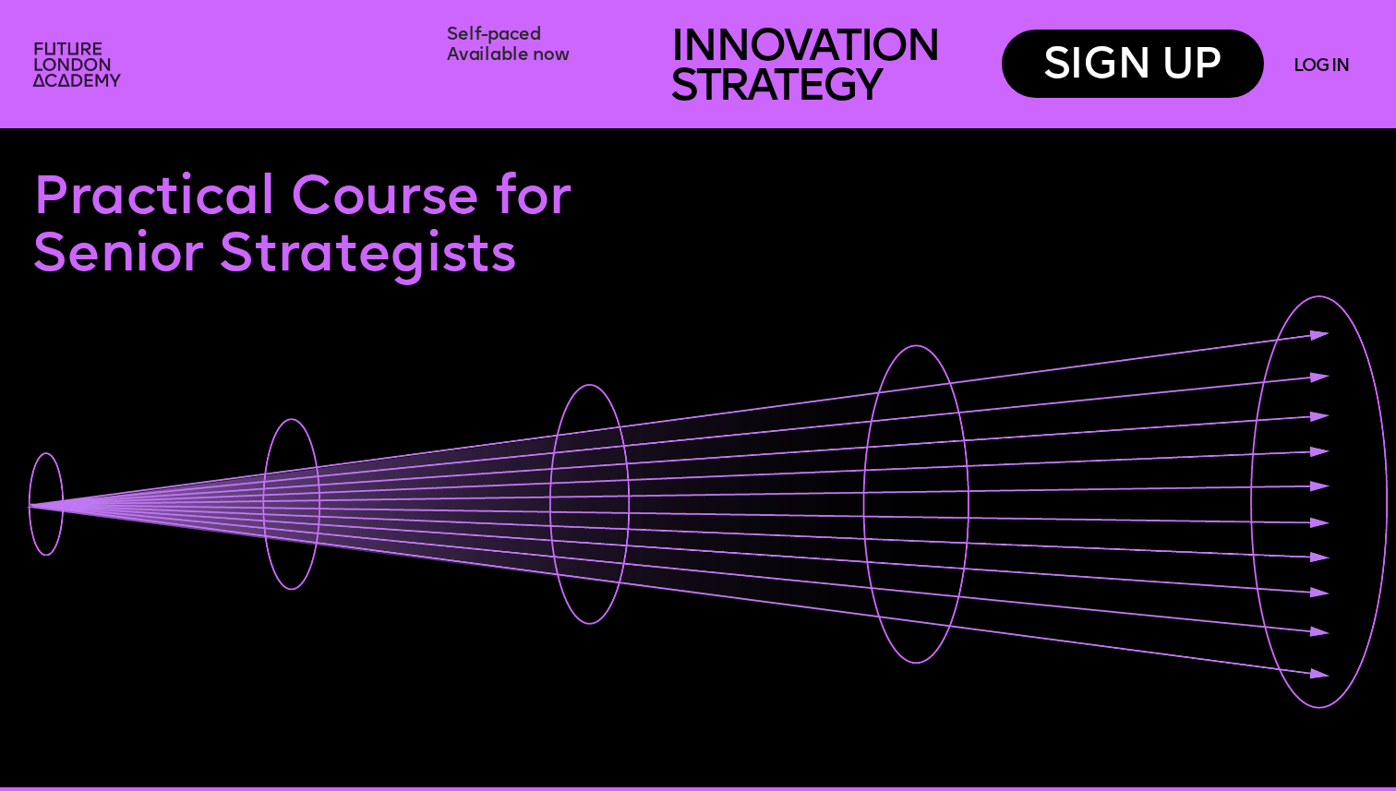
click at [70, 62] on img at bounding box center [79, 66] width 108 height 64
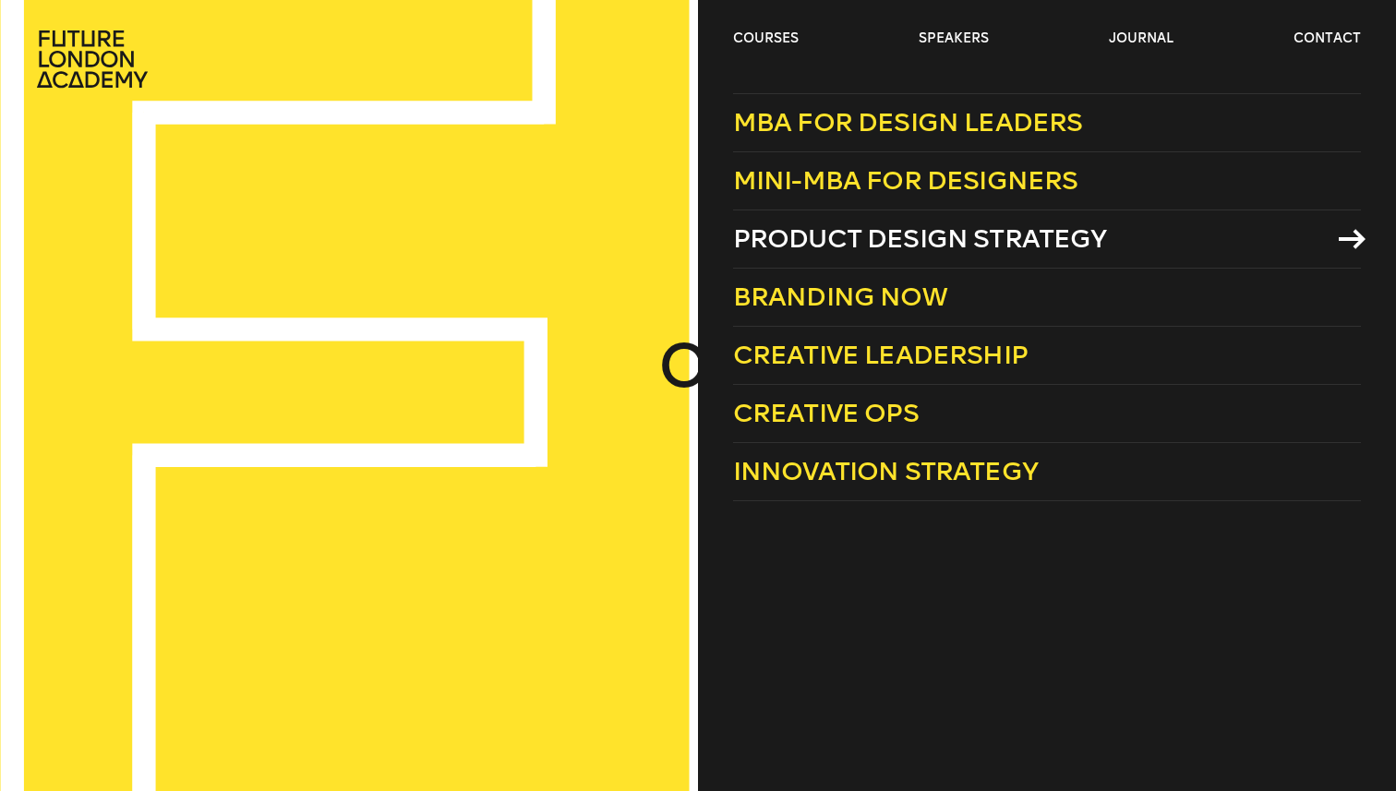
click at [915, 246] on span "Product Design Strategy" at bounding box center [920, 238] width 374 height 30
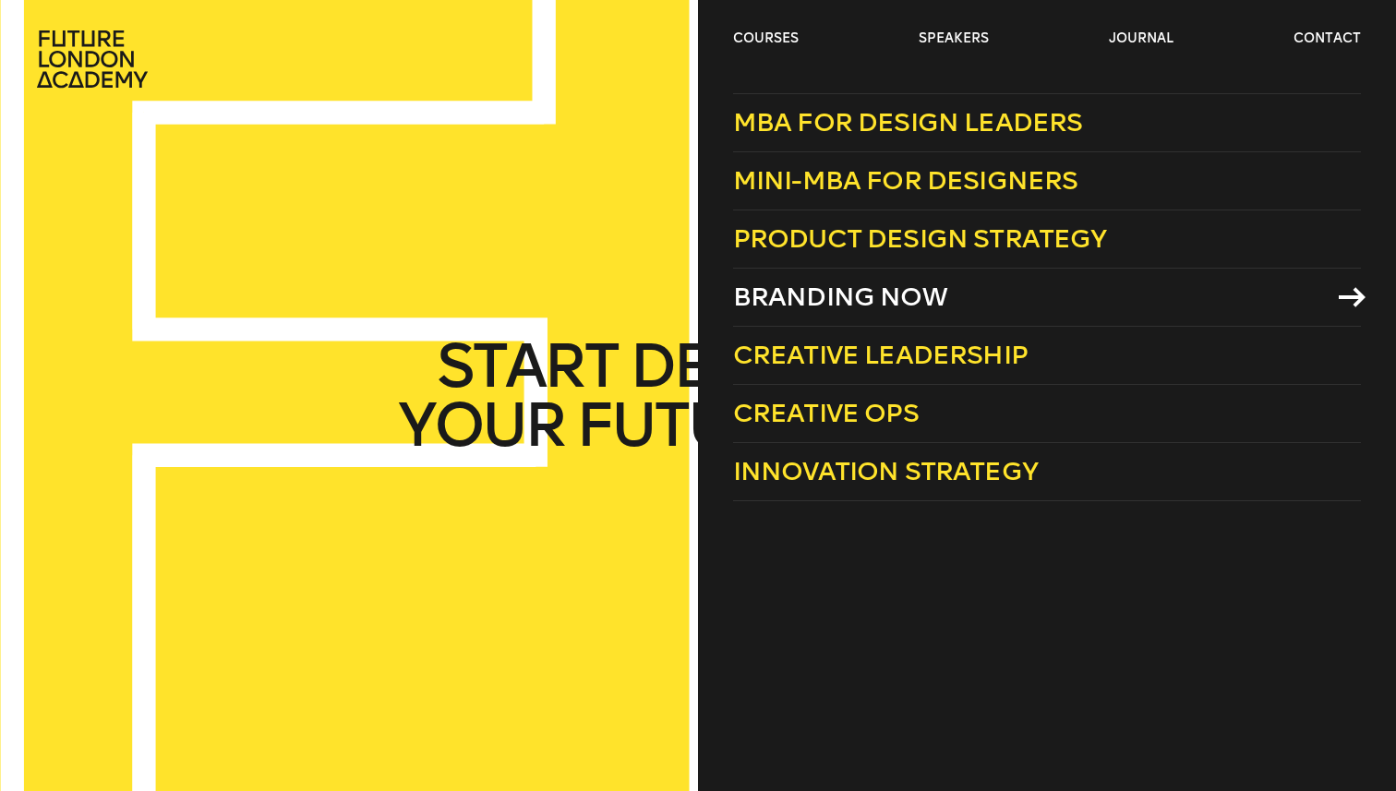
click at [803, 292] on span "Branding Now" at bounding box center [840, 297] width 214 height 30
click at [870, 412] on span "Creative Ops" at bounding box center [826, 413] width 186 height 30
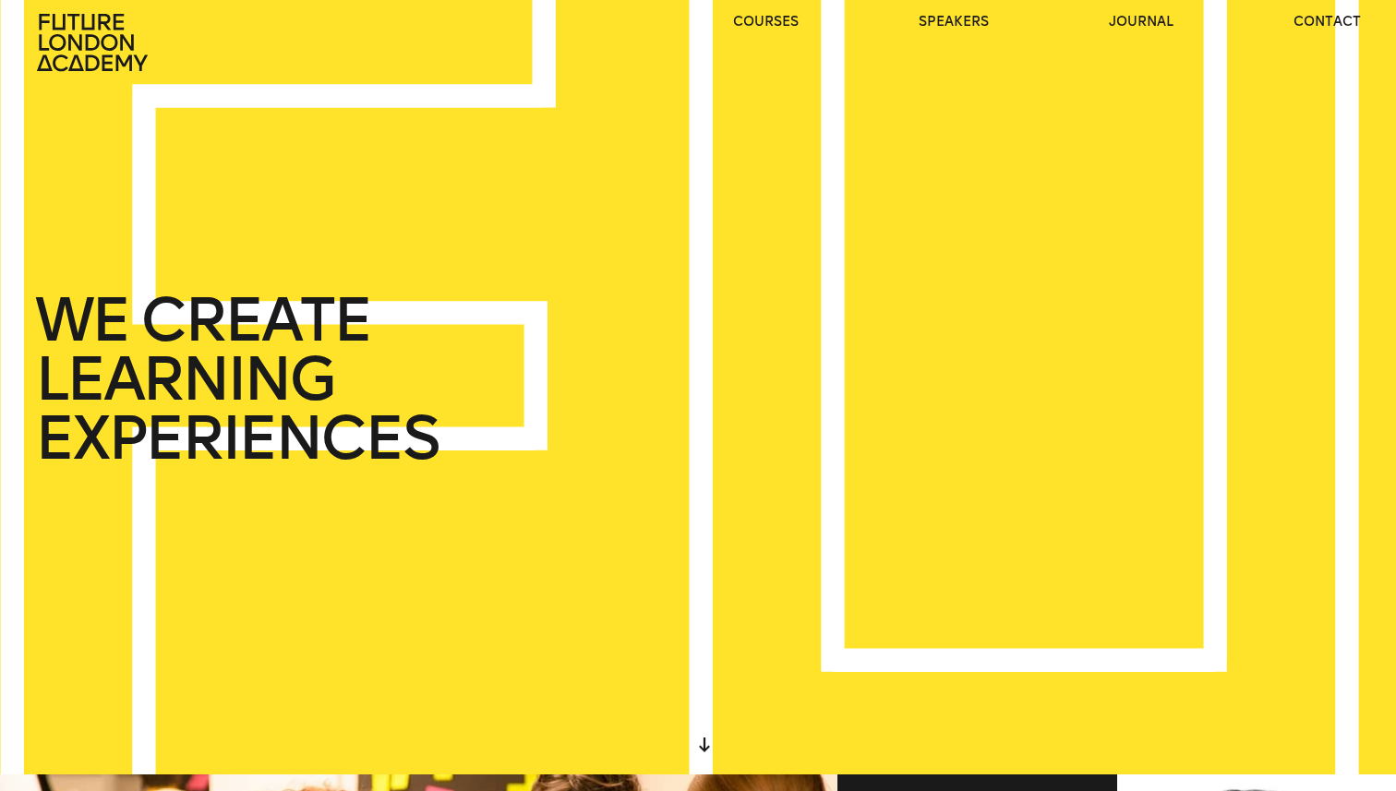
scroll to position [22, 0]
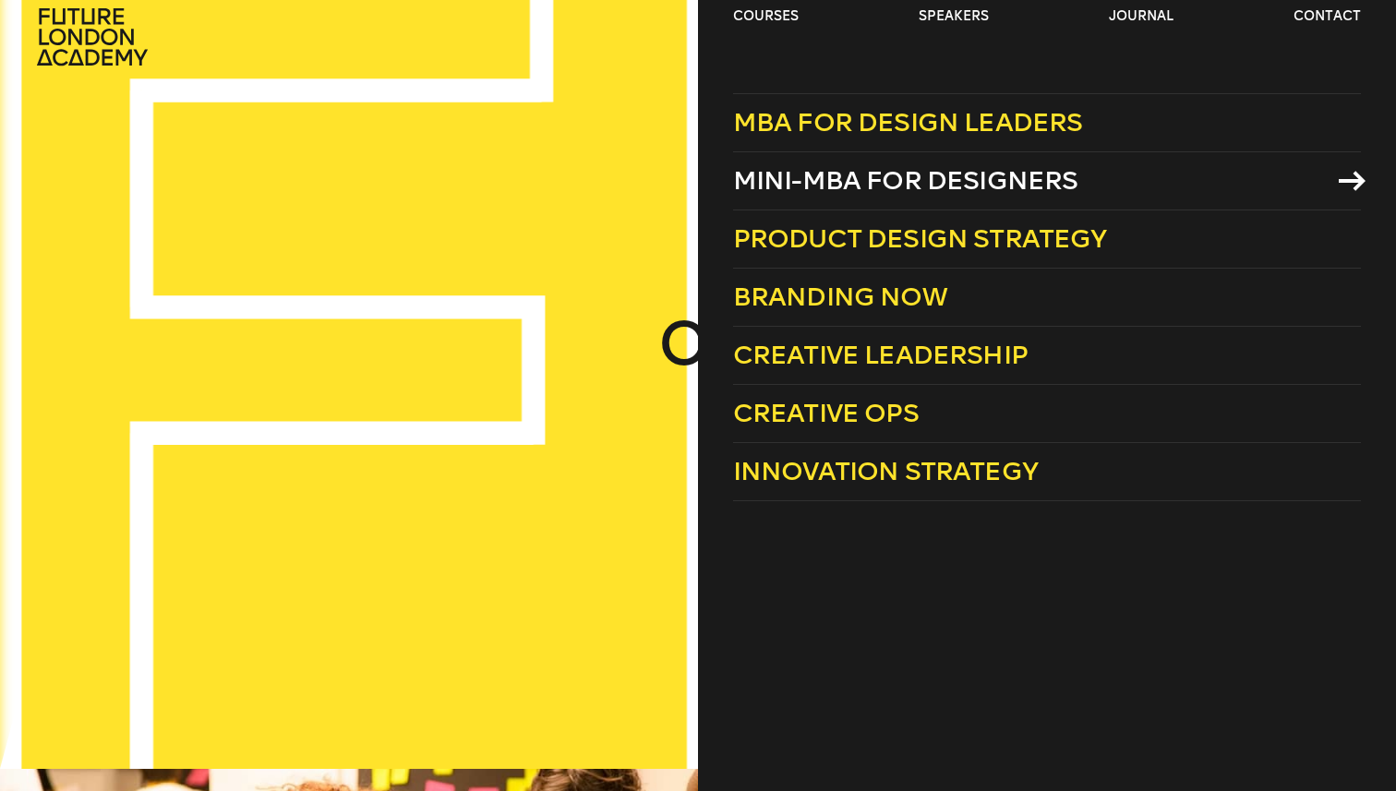
click at [868, 174] on span "Mini-MBA for Designers" at bounding box center [905, 180] width 345 height 30
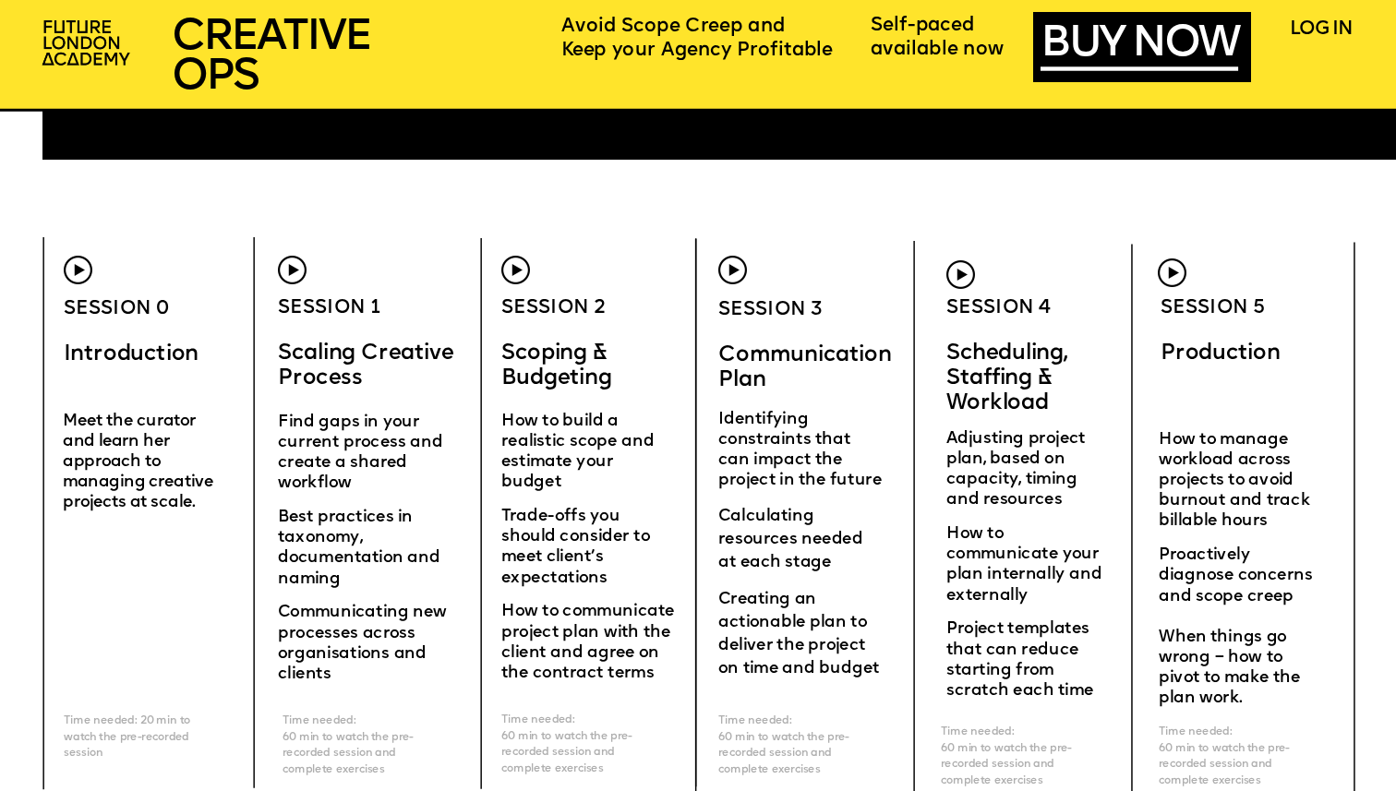
scroll to position [5515, 0]
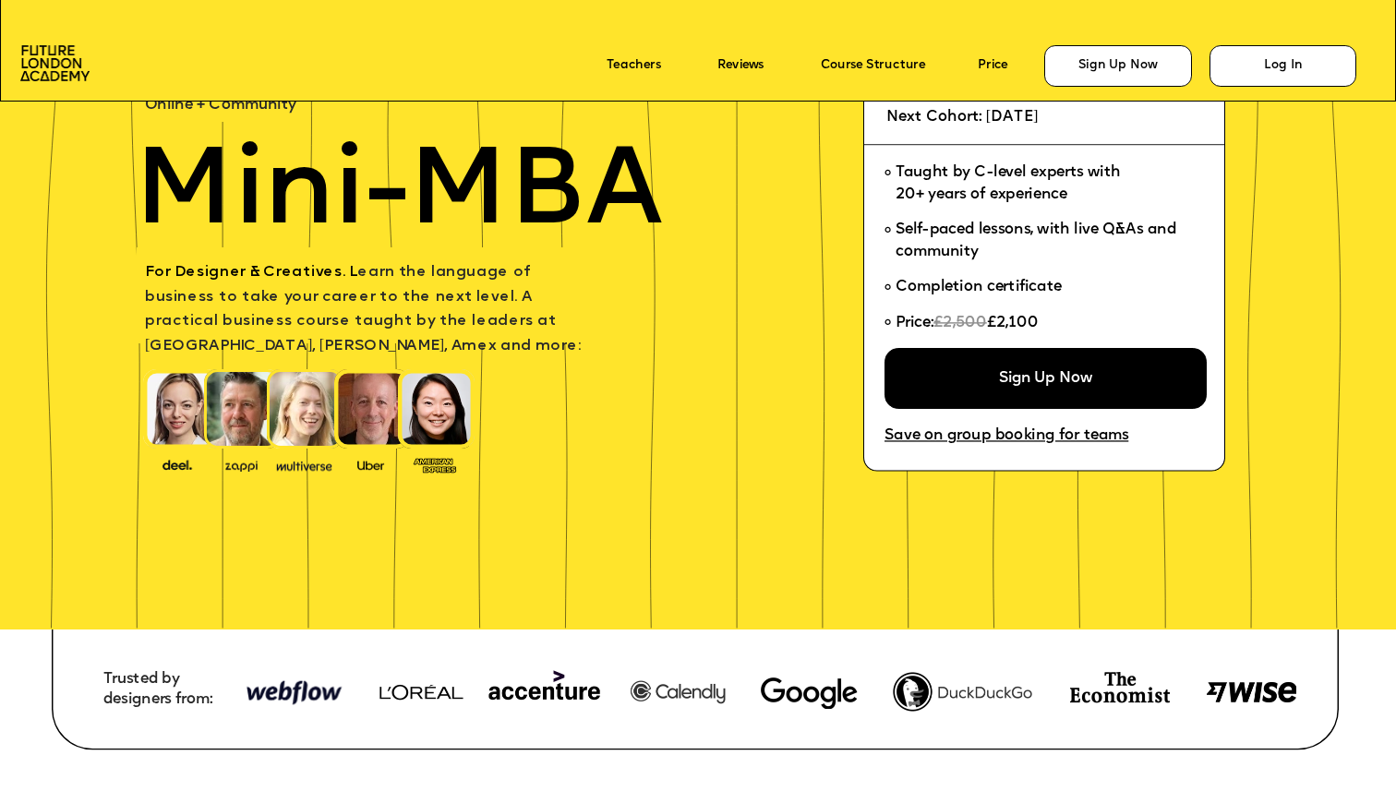
scroll to position [153, 0]
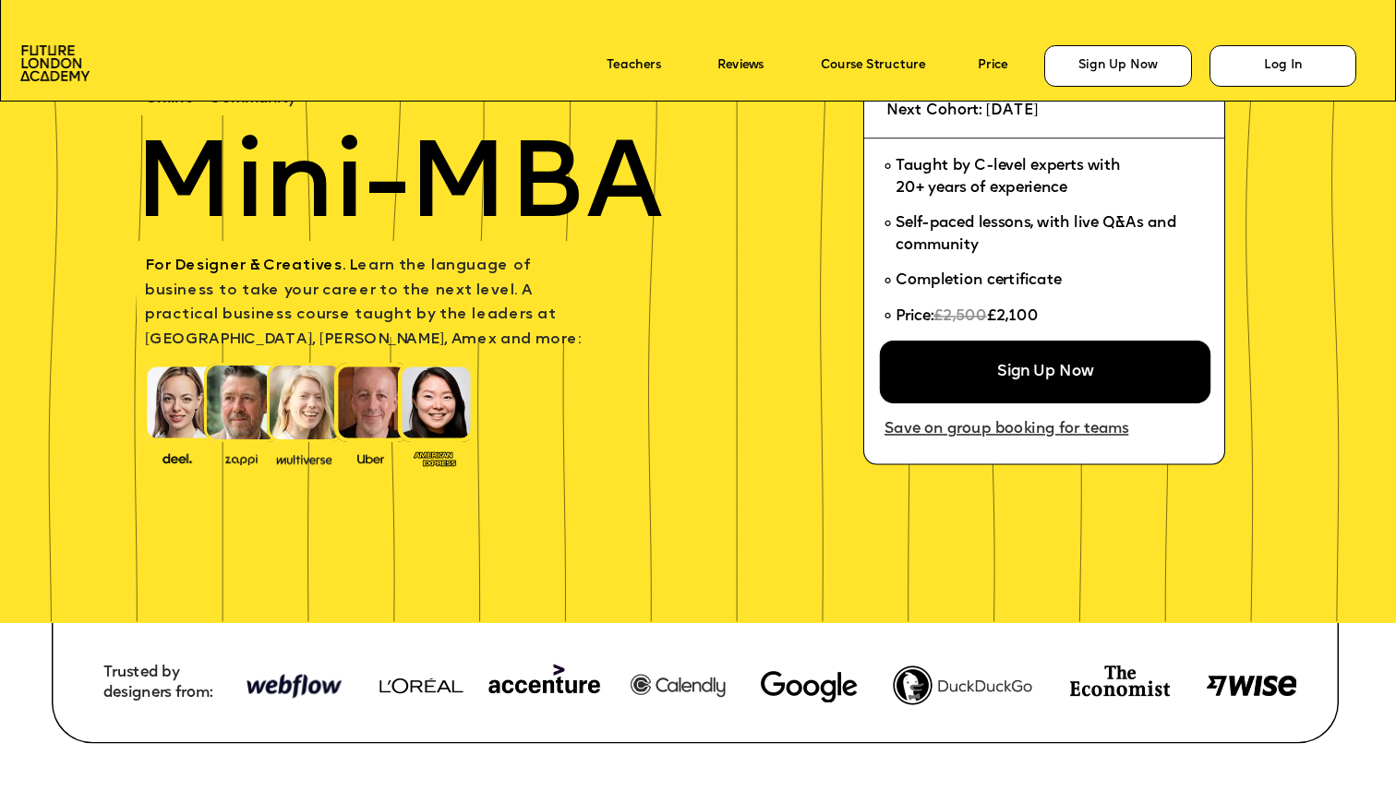
click at [918, 431] on link "Save on group booking for teams" at bounding box center [1006, 430] width 244 height 17
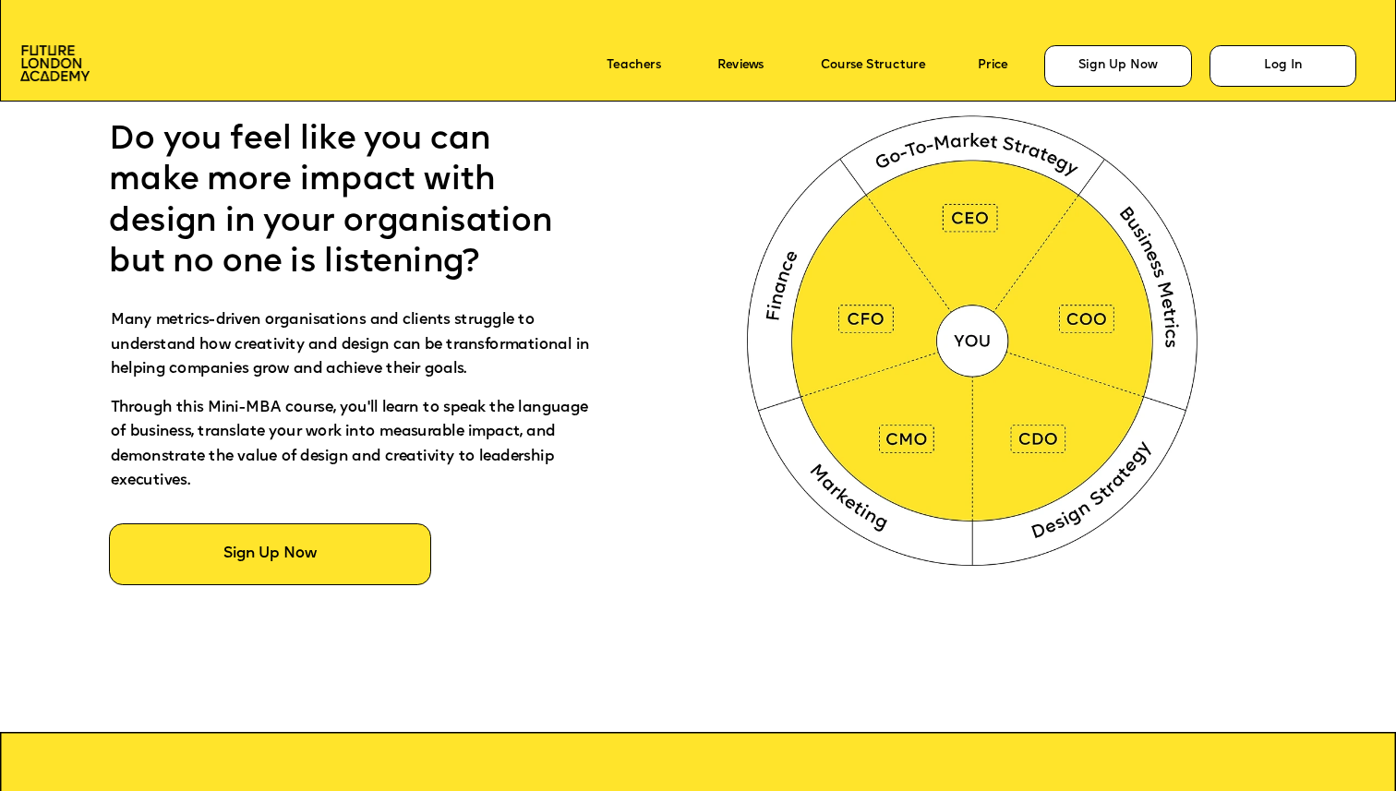
scroll to position [949, 0]
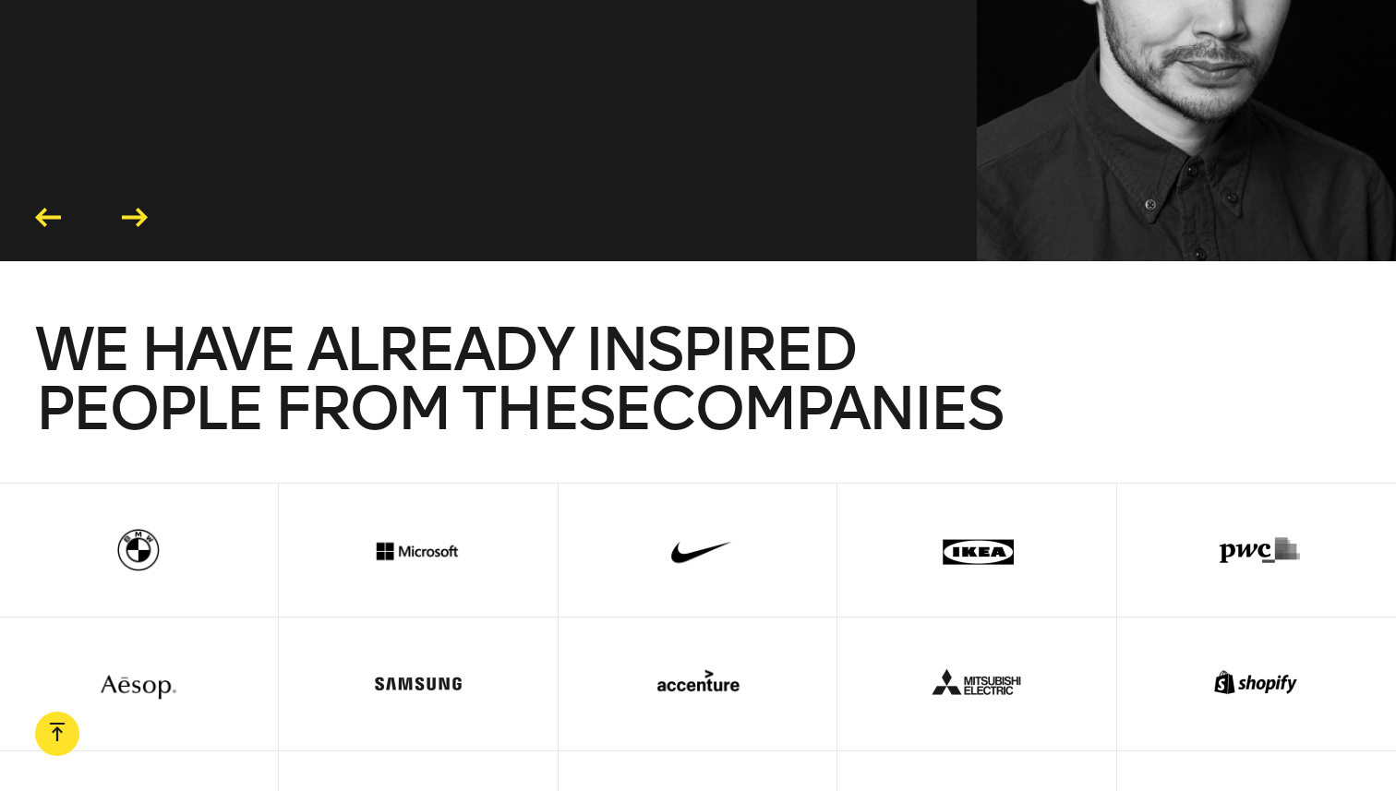
scroll to position [4308, 0]
